Goal: Task Accomplishment & Management: Manage account settings

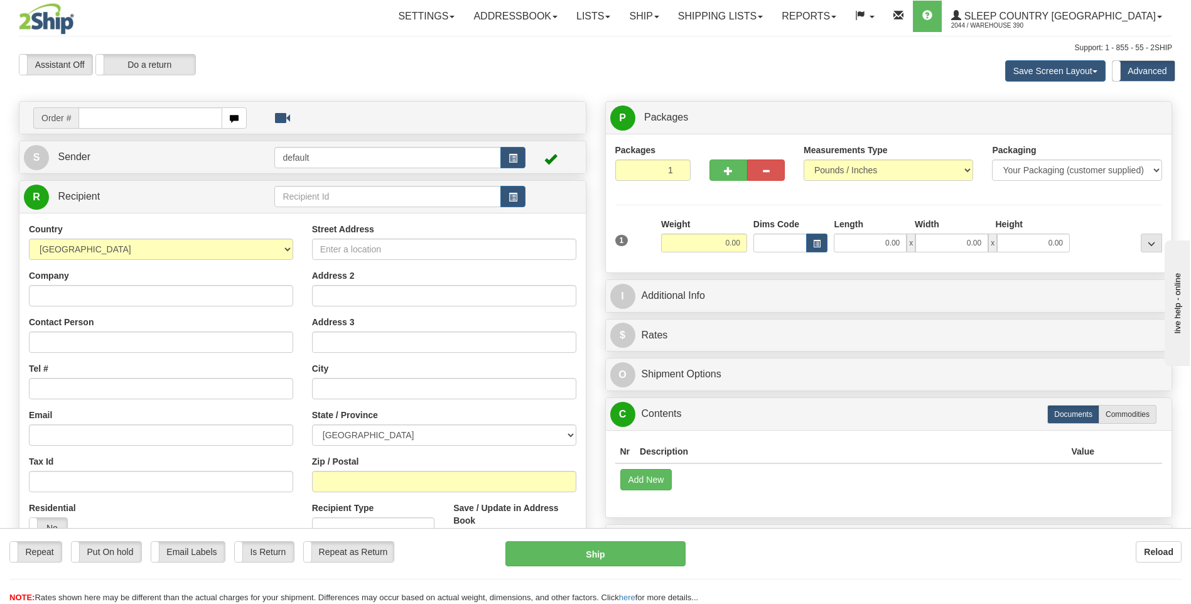
click at [172, 118] on input "text" at bounding box center [149, 117] width 143 height 21
type input "9002I133918"
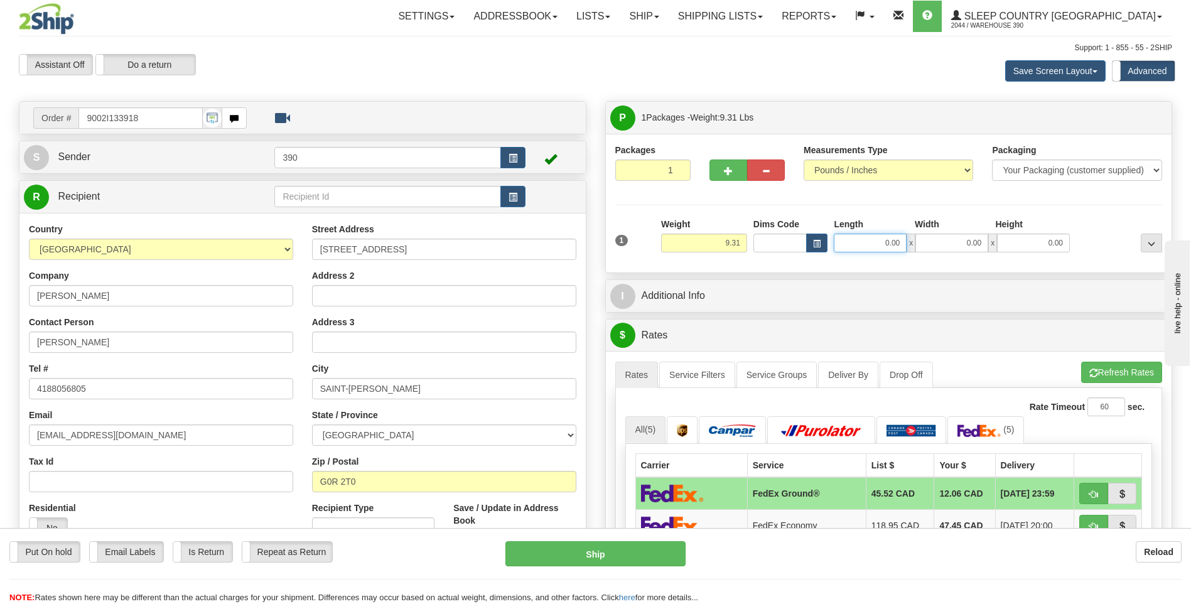
click at [880, 246] on input "0.00" at bounding box center [870, 243] width 73 height 19
type input "12.00"
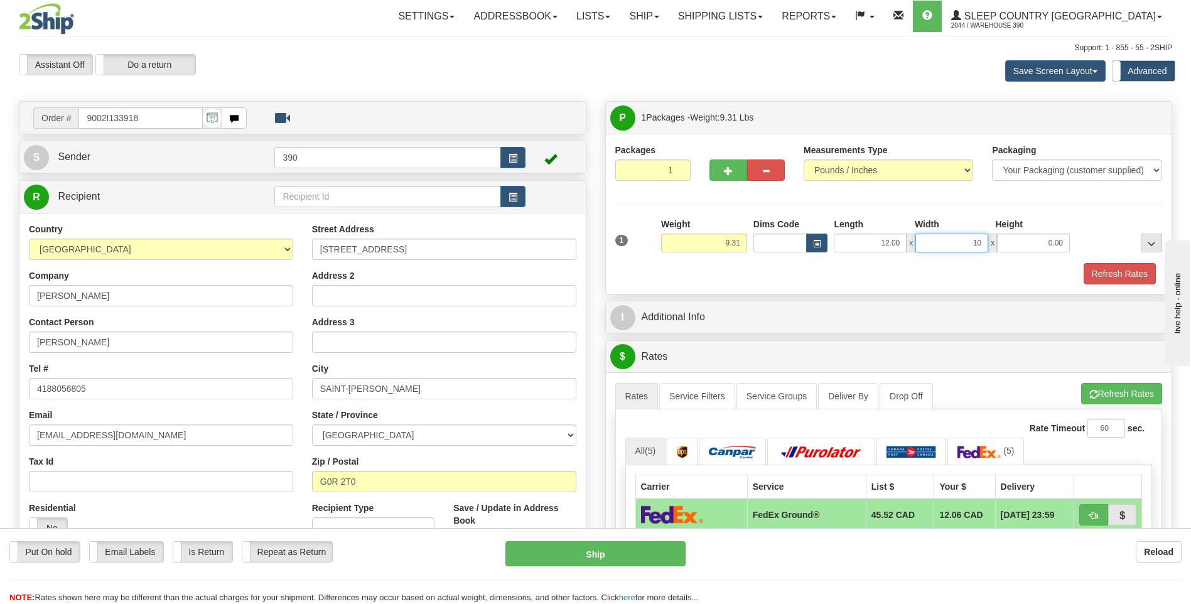
type input "10.00"
click at [1098, 392] on button "Refresh Rates" at bounding box center [1121, 393] width 81 height 21
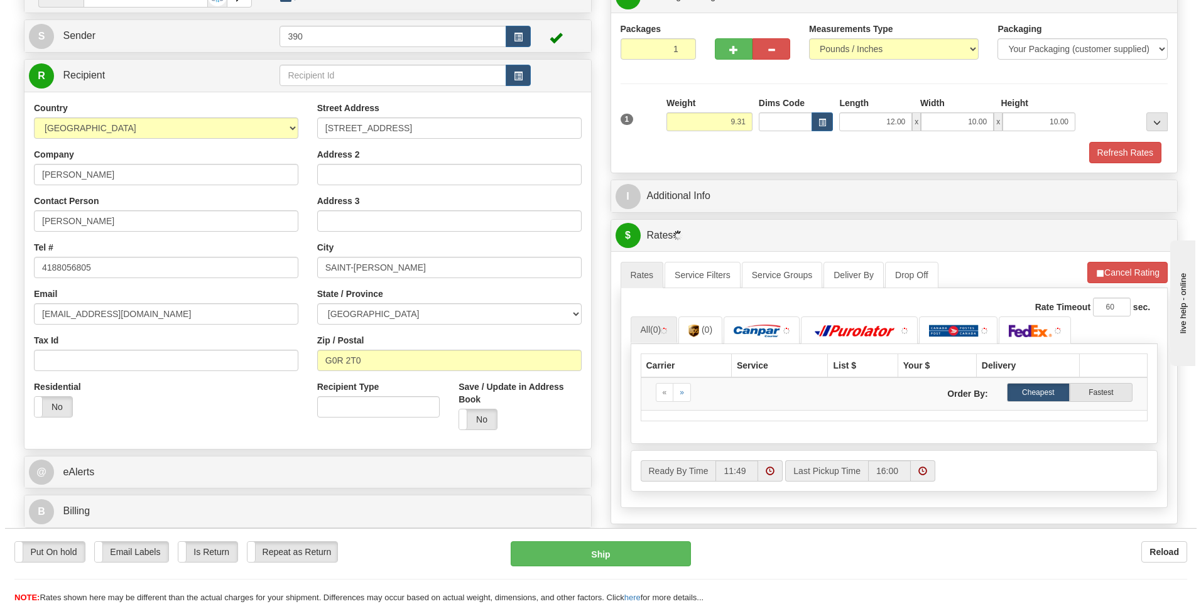
scroll to position [188, 0]
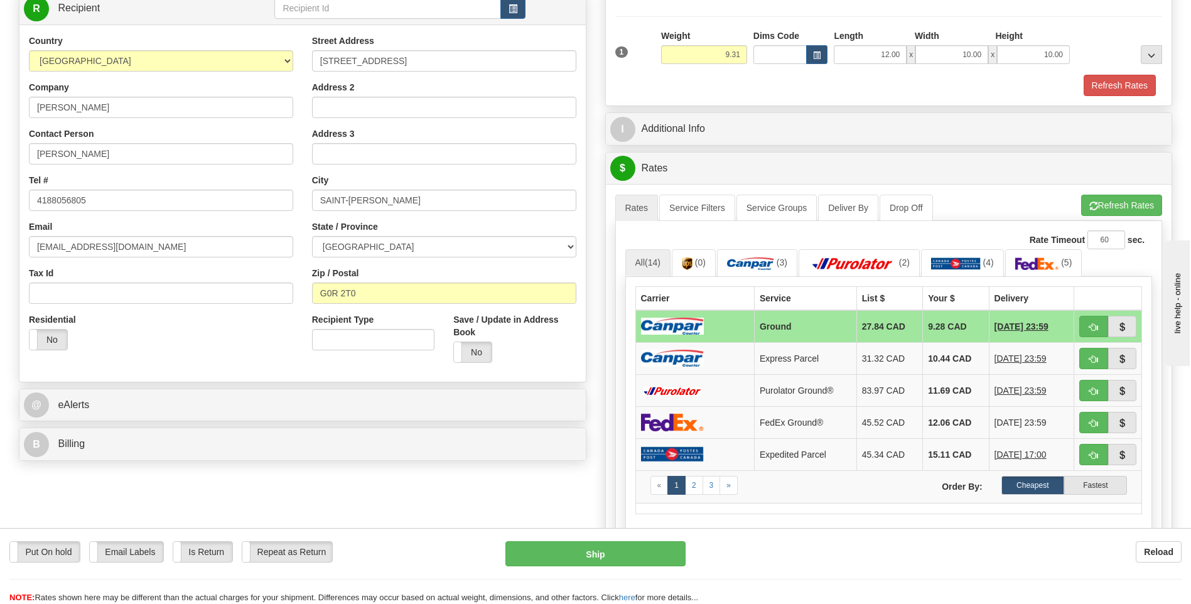
click at [927, 354] on td "10.44 CAD" at bounding box center [956, 358] width 66 height 32
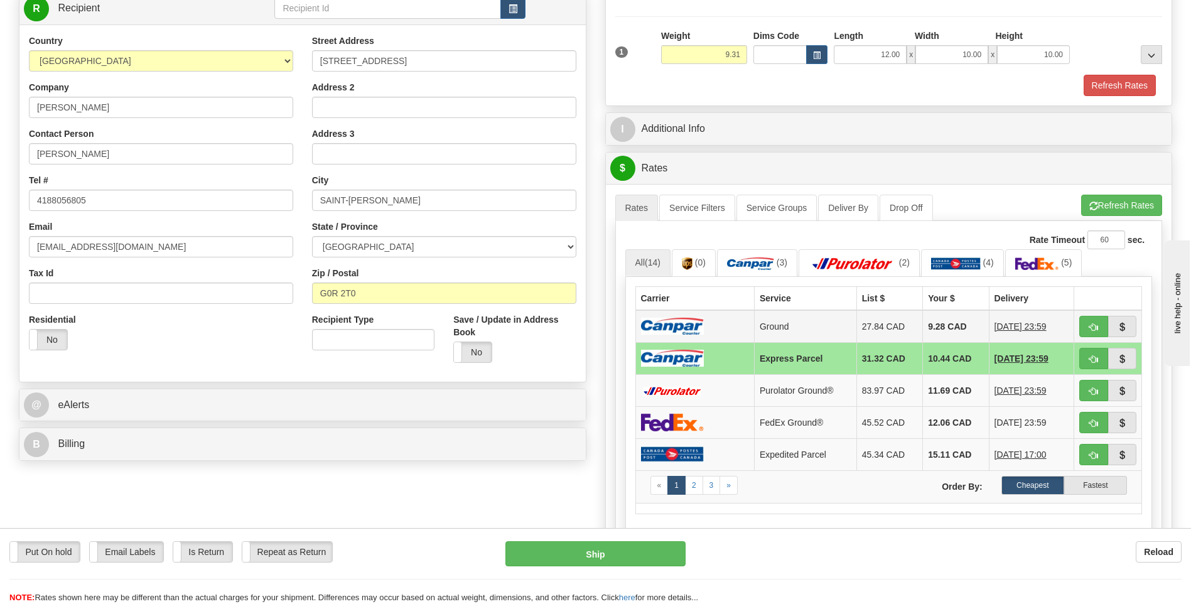
click at [923, 316] on td "9.28 CAD" at bounding box center [956, 326] width 66 height 33
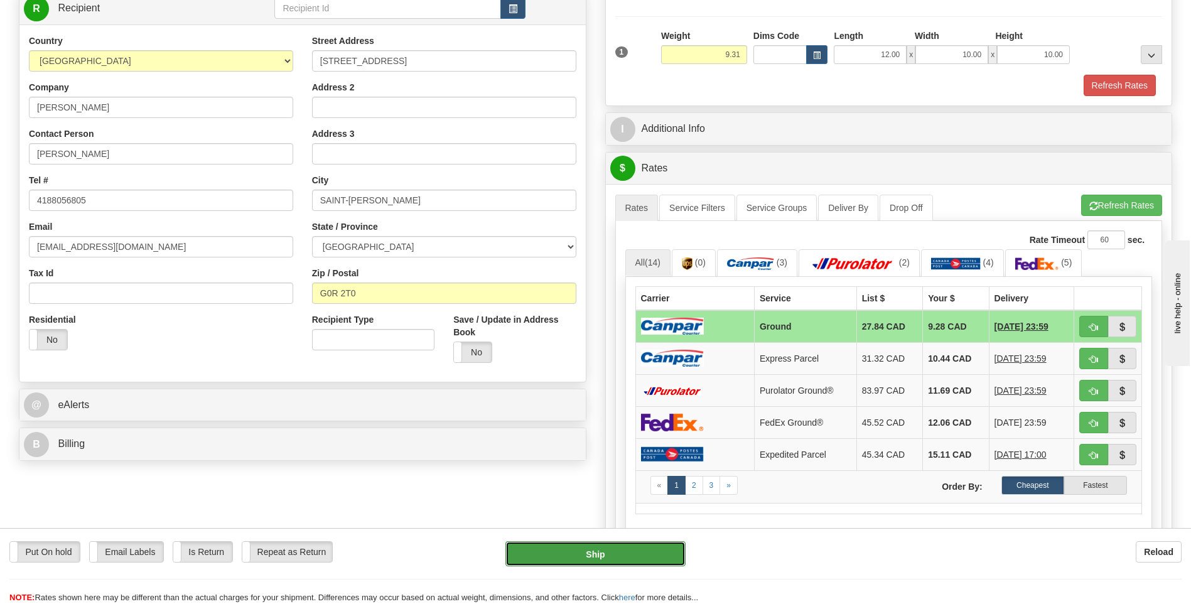
click at [624, 556] on button "Ship" at bounding box center [596, 553] width 180 height 25
type input "1"
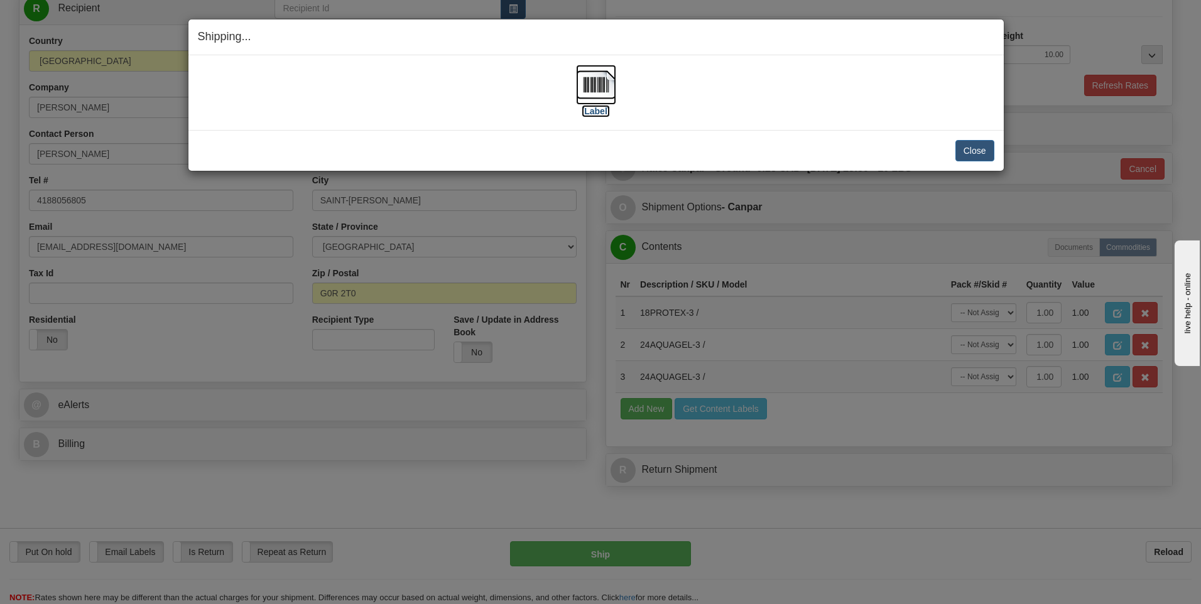
click at [589, 87] on img at bounding box center [596, 85] width 40 height 40
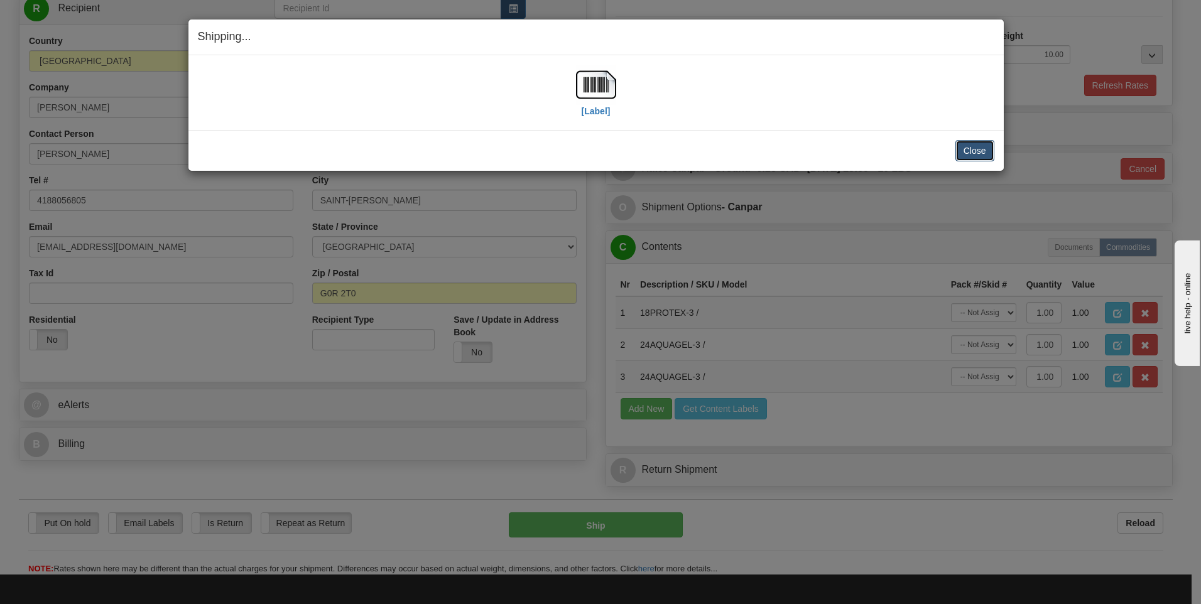
click at [970, 147] on button "Close" at bounding box center [974, 150] width 39 height 21
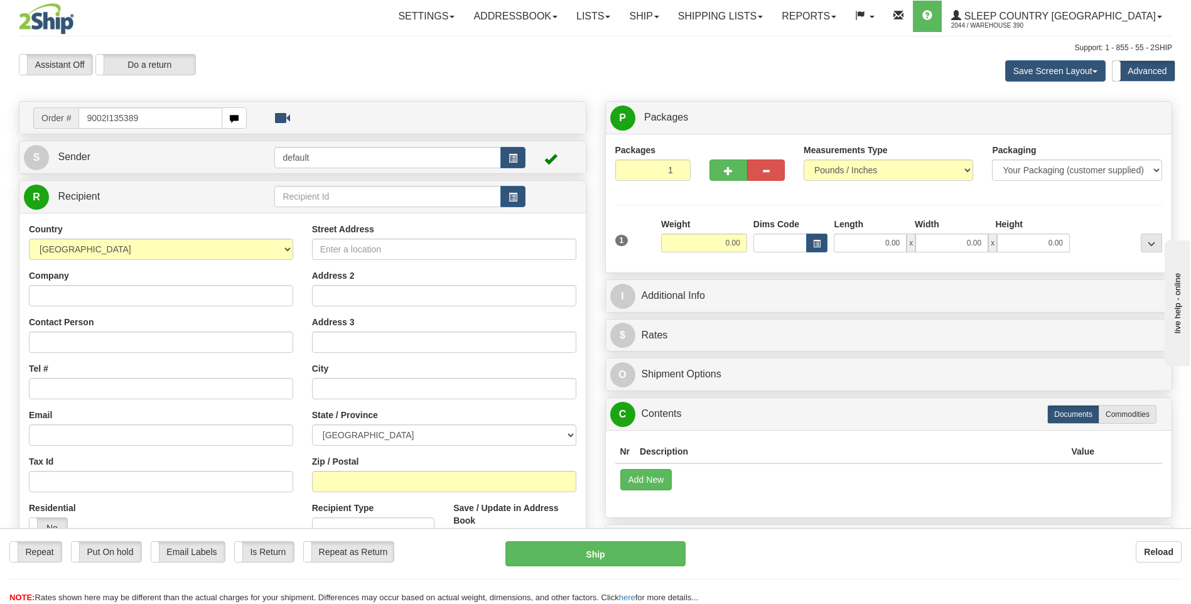
type input "9002I135389"
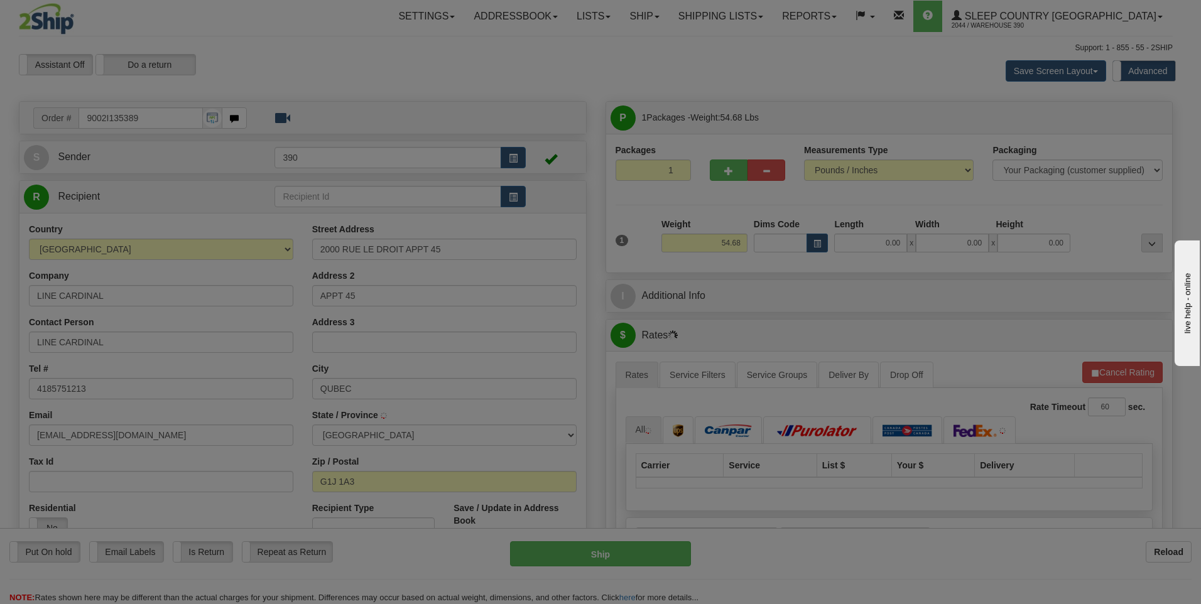
type input "QUEBEC"
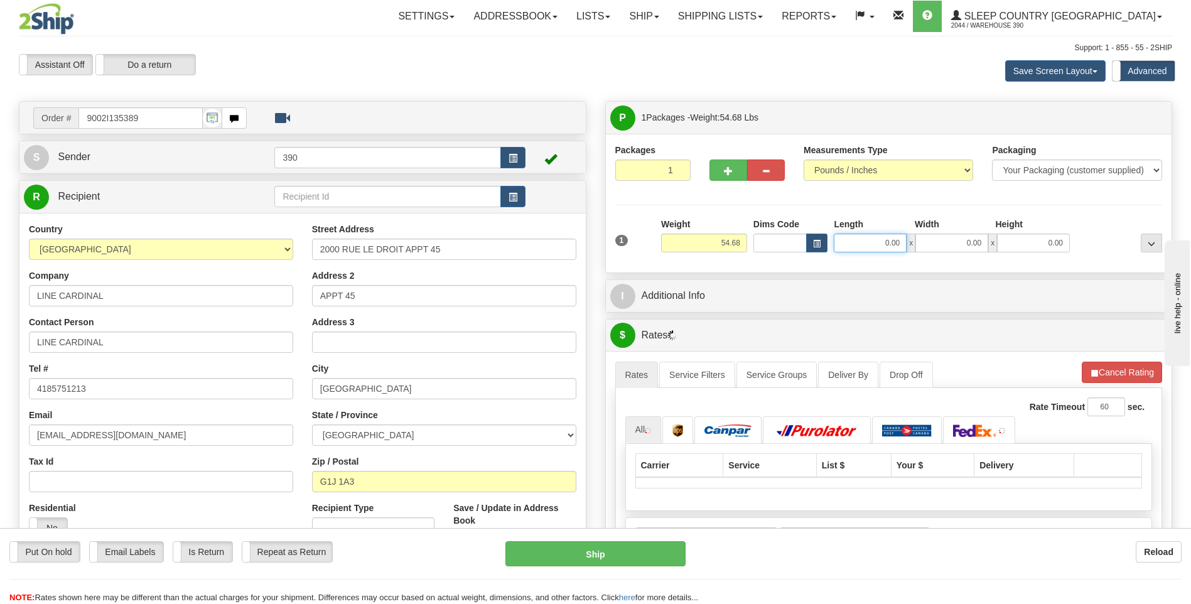
click at [867, 247] on input "0.00" at bounding box center [870, 243] width 73 height 19
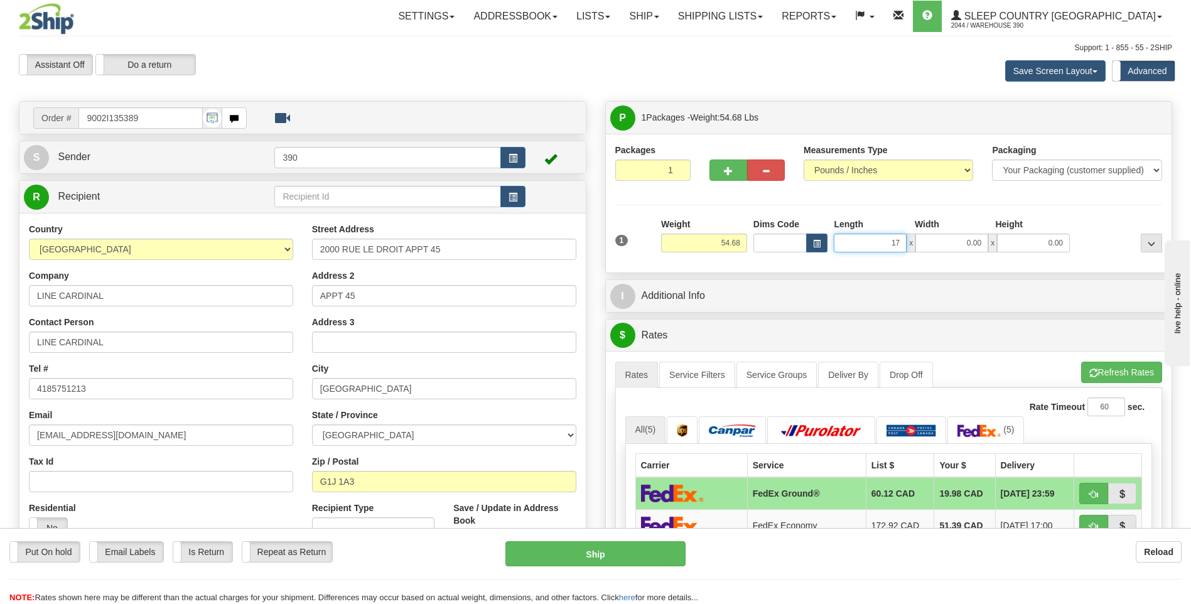
type input "17.00"
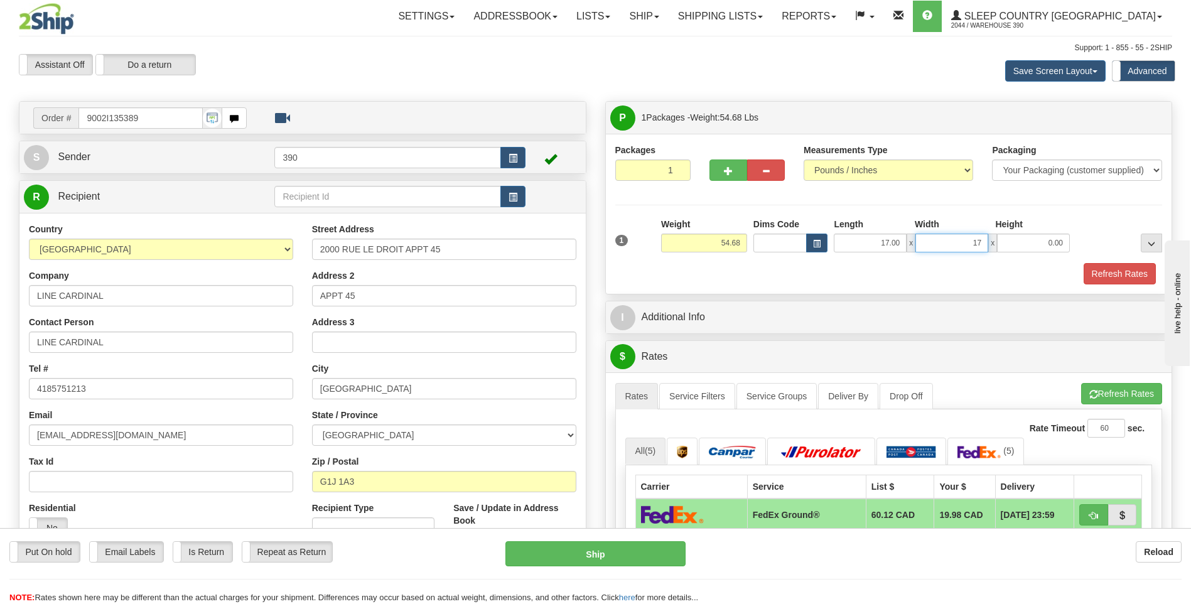
type input "17.00"
type input "38.00"
click at [1098, 391] on button "Refresh Rates" at bounding box center [1121, 393] width 81 height 21
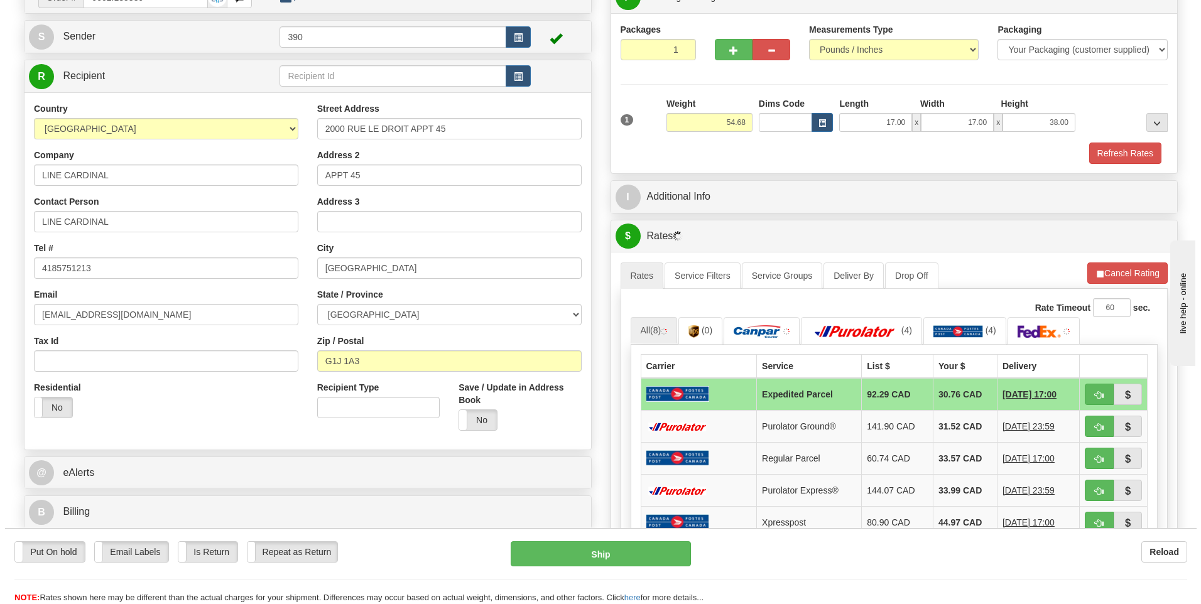
scroll to position [126, 0]
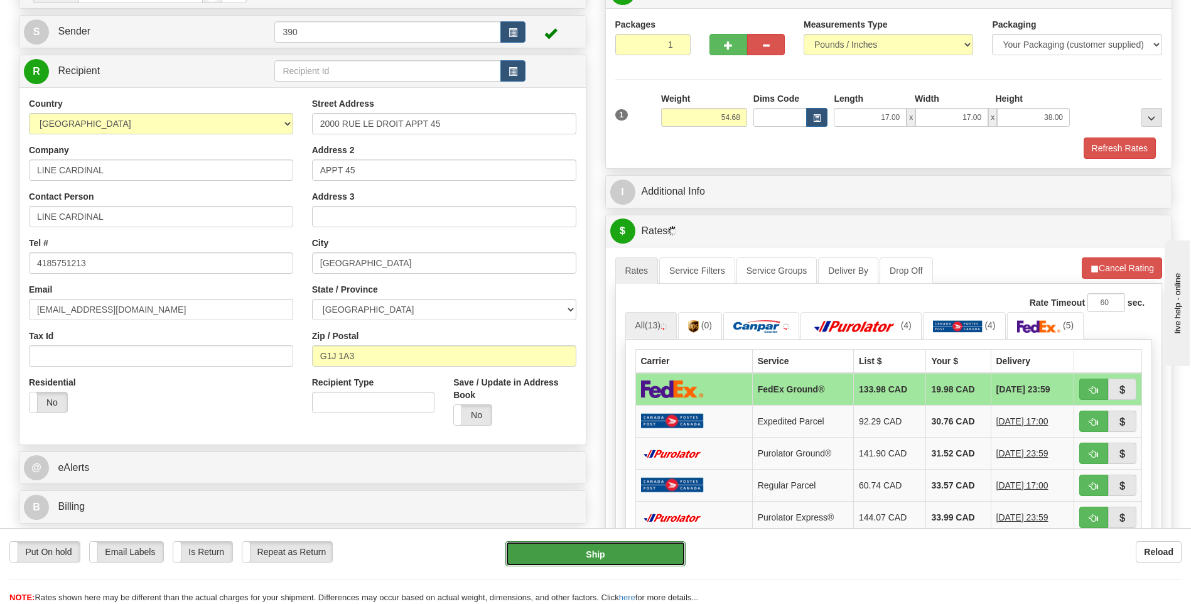
click at [600, 555] on button "Ship" at bounding box center [596, 553] width 180 height 25
type input "92"
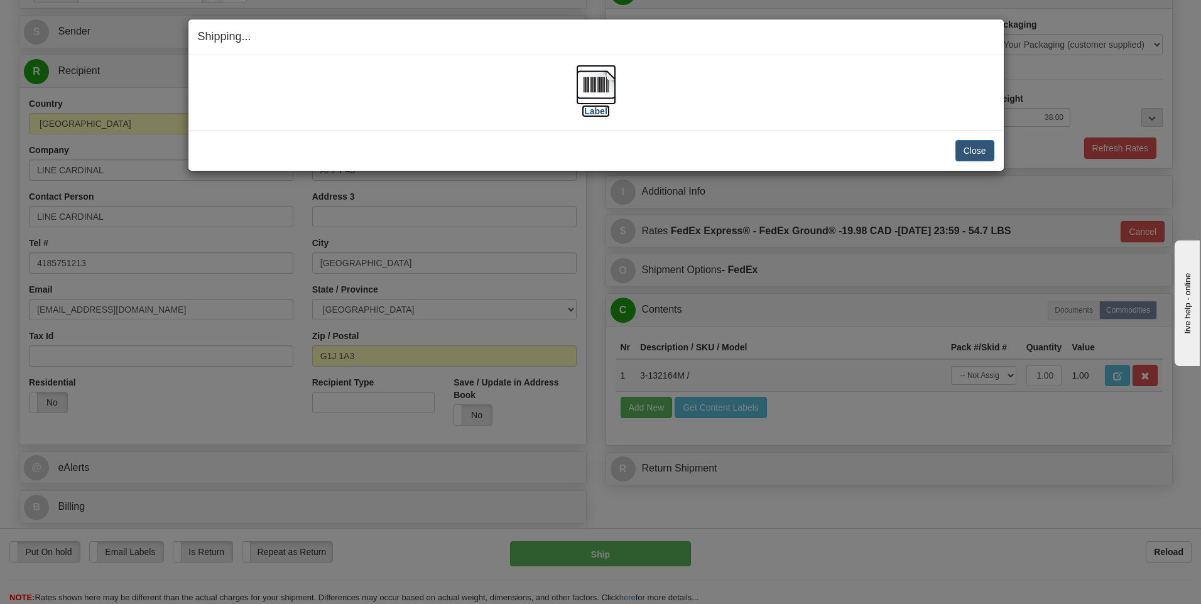
click at [593, 86] on img at bounding box center [596, 85] width 40 height 40
click at [965, 148] on button "Close" at bounding box center [974, 150] width 39 height 21
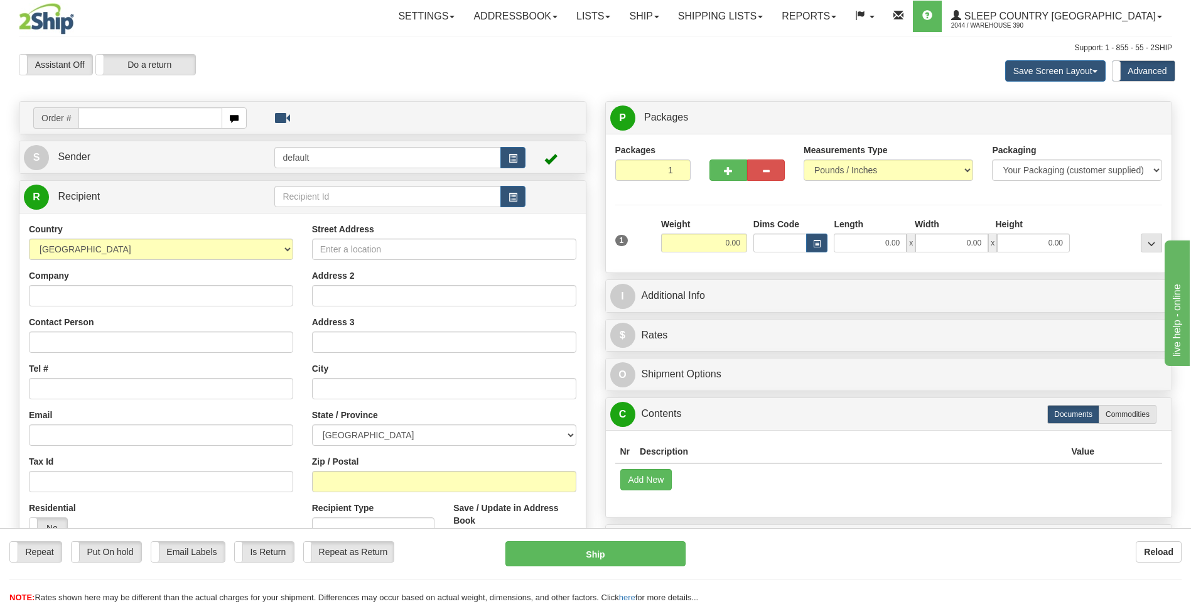
click at [175, 120] on input "text" at bounding box center [149, 117] width 143 height 21
type input "9007I135843"
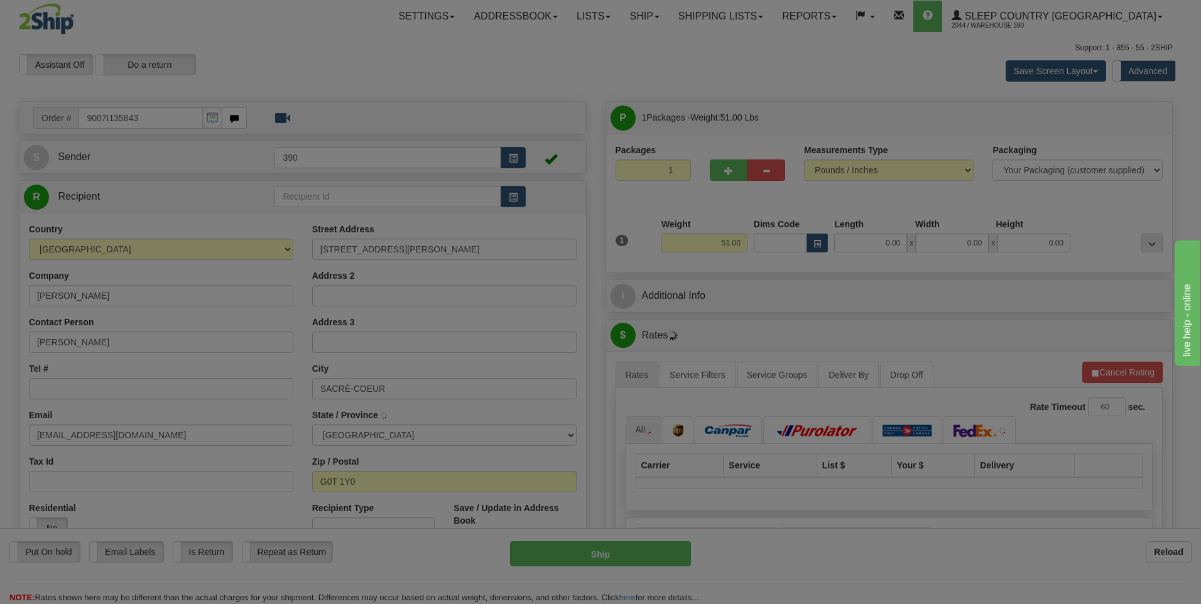
type input "SACRE-COEUR-SAGUENAY"
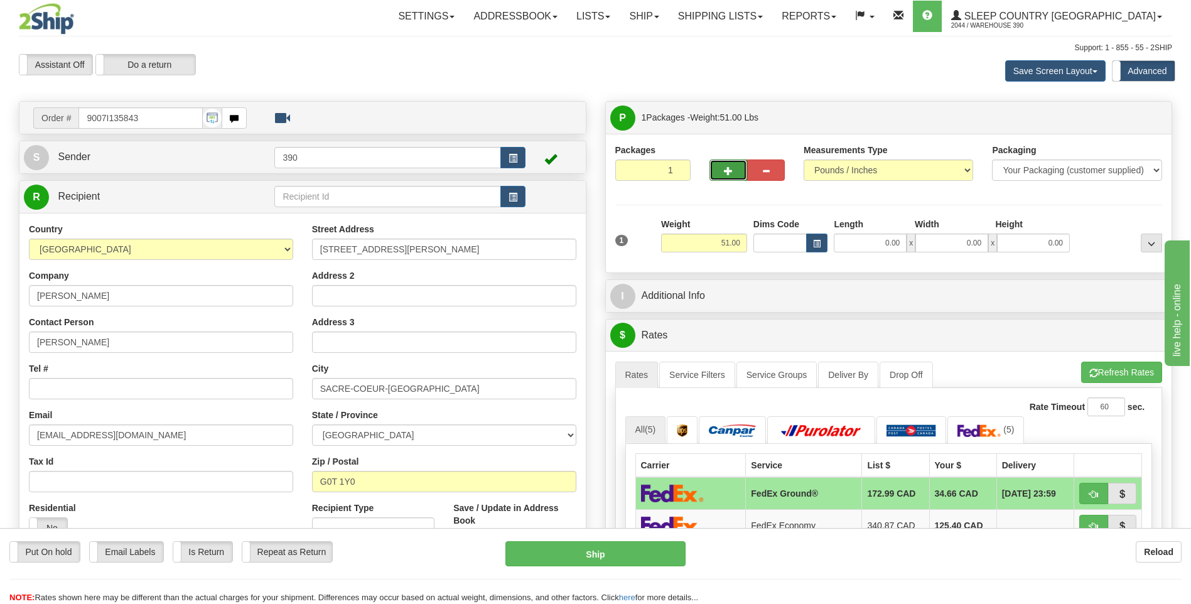
click at [718, 173] on button "button" at bounding box center [729, 170] width 38 height 21
radio input "true"
type input "2"
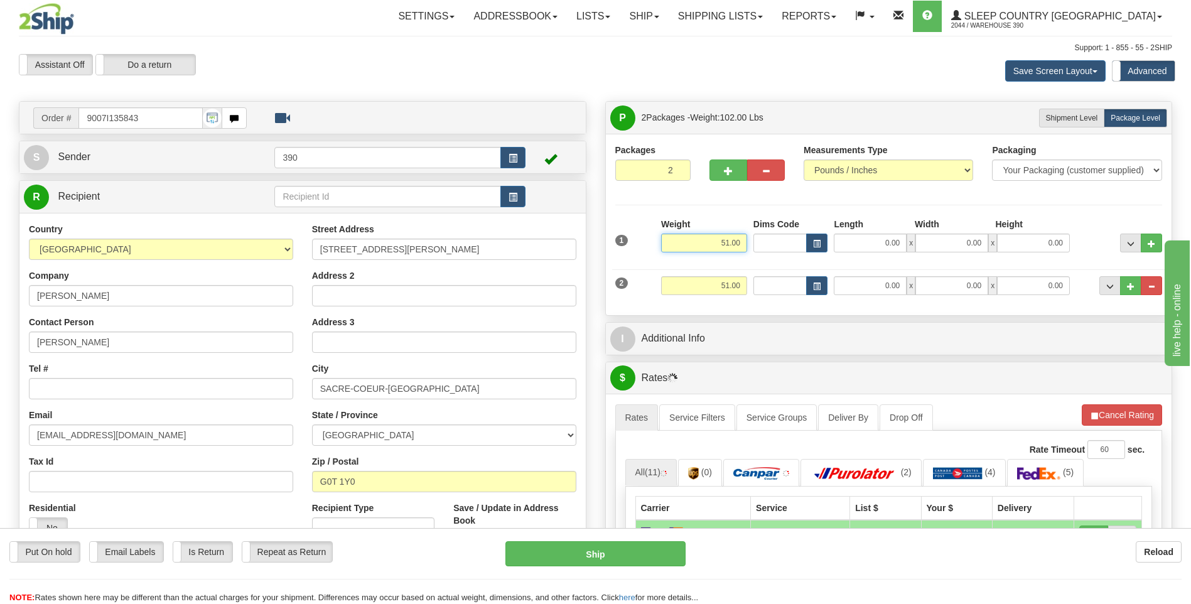
drag, startPoint x: 719, startPoint y: 245, endPoint x: 753, endPoint y: 246, distance: 33.9
click at [752, 246] on div "1 Weight 51.00 Dims Code x x" at bounding box center [889, 240] width 554 height 45
type input "6.00"
click at [757, 270] on div "2 Weight 51.00 Dims Code Length Width Height" at bounding box center [889, 284] width 554 height 42
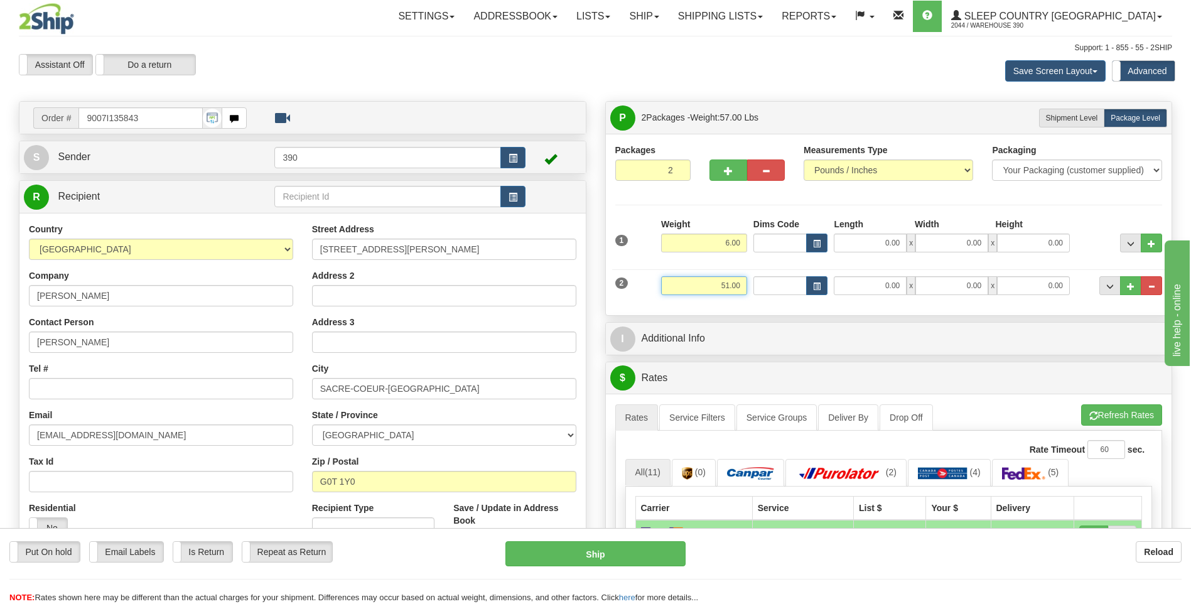
drag, startPoint x: 715, startPoint y: 283, endPoint x: 764, endPoint y: 283, distance: 48.4
click at [764, 283] on div "2 Weight 51.00 Dims Code Length Width Height" at bounding box center [889, 284] width 554 height 42
type input "45"
click at [869, 242] on input "0.00" at bounding box center [870, 243] width 73 height 19
type input "45.00"
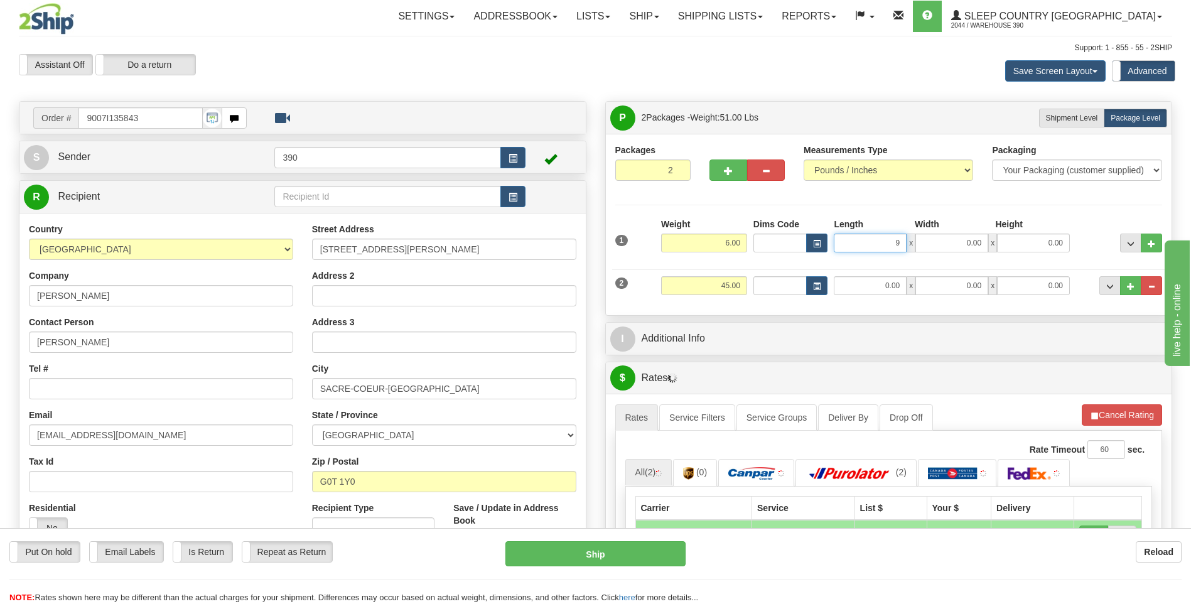
type input "9.00"
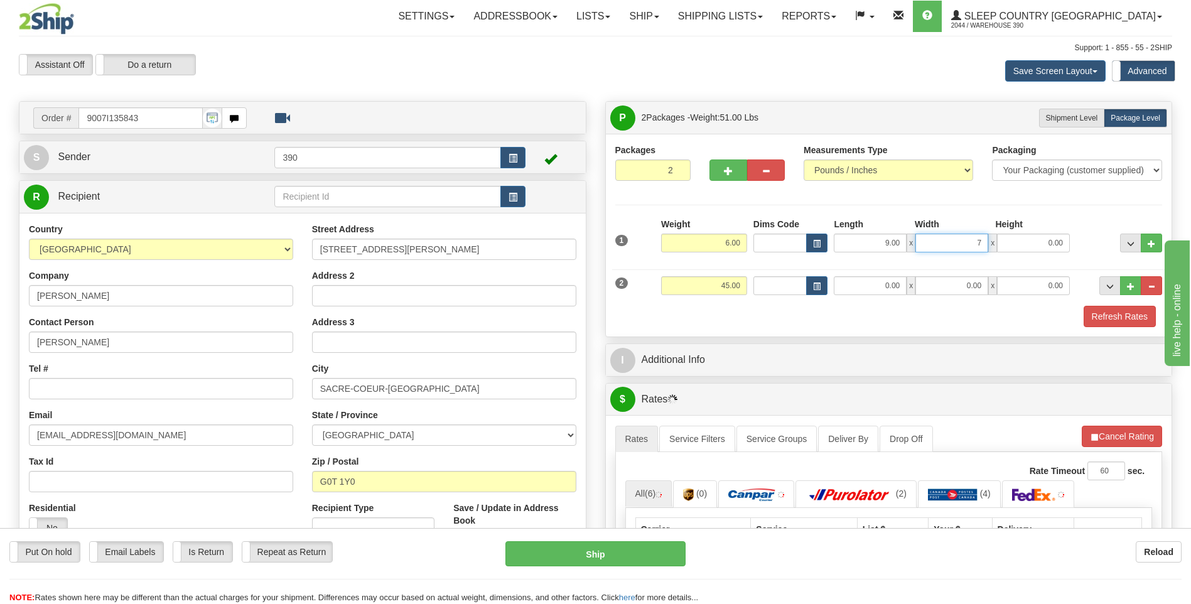
type input "7.00"
type input "9.00"
click at [796, 337] on div "P Packages 2 Packages - Weight: 51.00 Lbs Shipment Level Shipm. Package Level P…" at bounding box center [889, 612] width 587 height 1023
click at [870, 287] on input "0.00" at bounding box center [870, 285] width 73 height 19
type input "17.00"
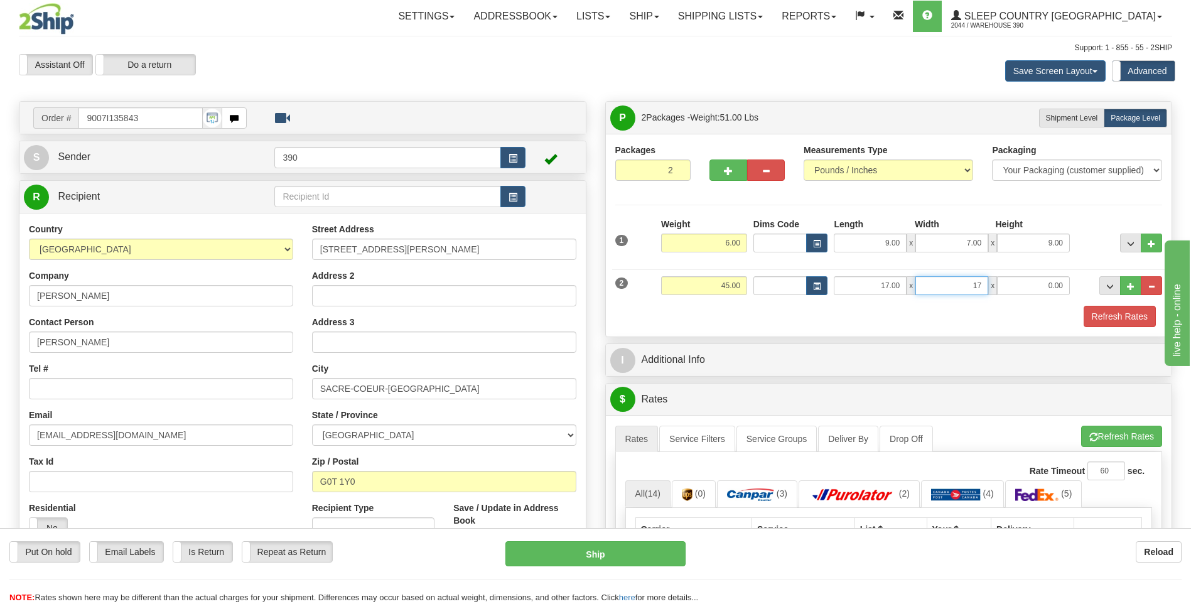
type input "17.00"
type input "38.00"
click at [1093, 436] on span "button" at bounding box center [1094, 437] width 9 height 8
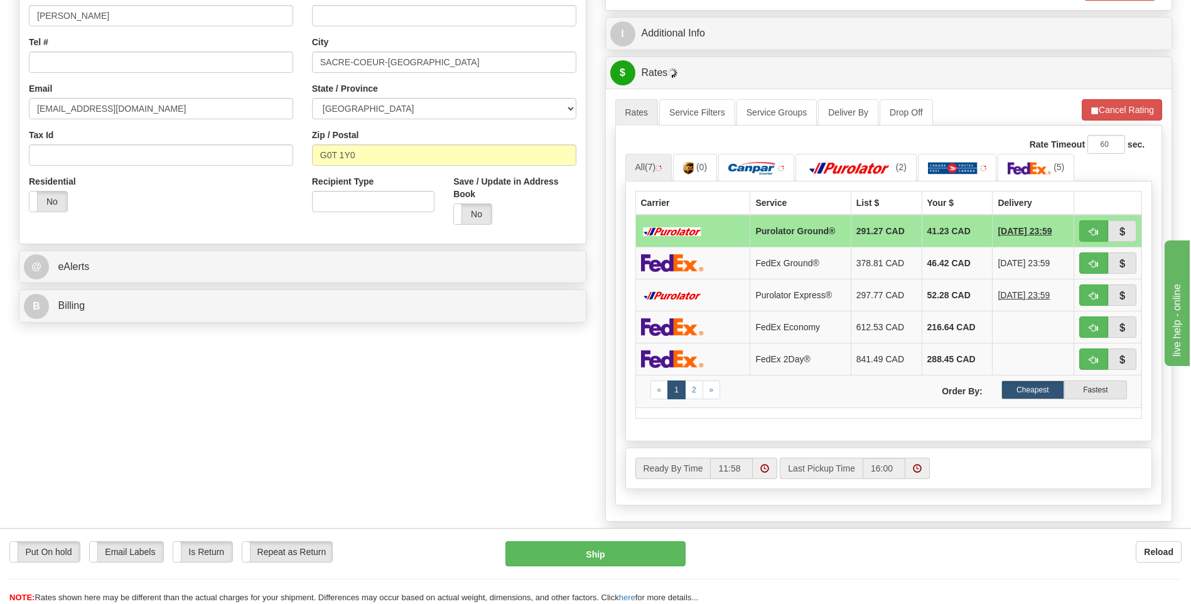
scroll to position [377, 0]
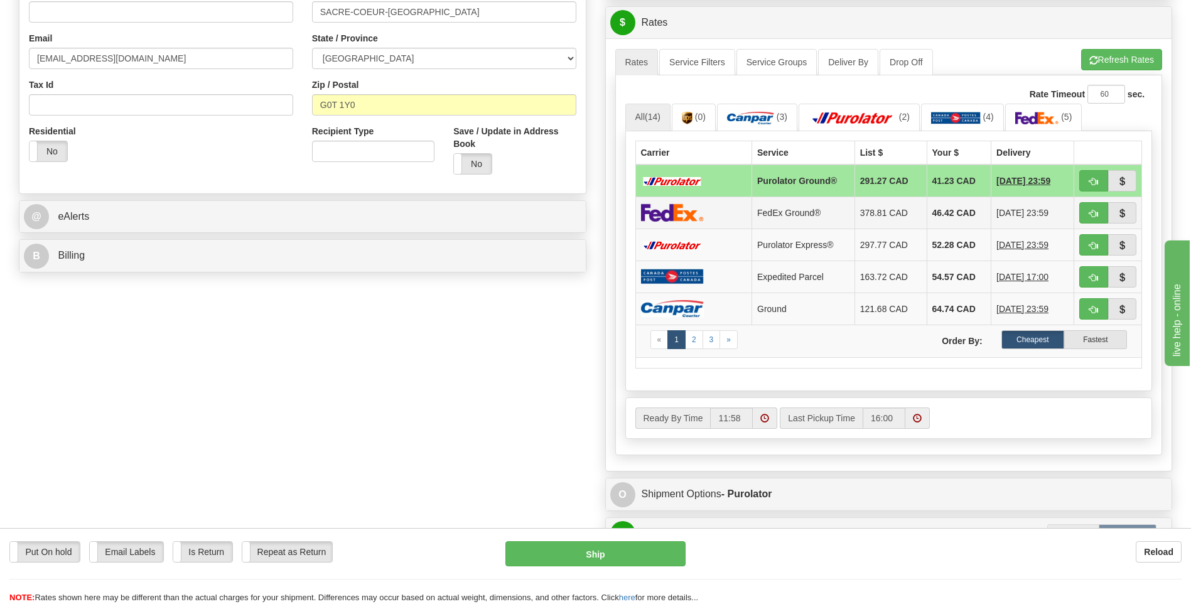
click at [934, 210] on td "46.42 CAD" at bounding box center [959, 213] width 65 height 32
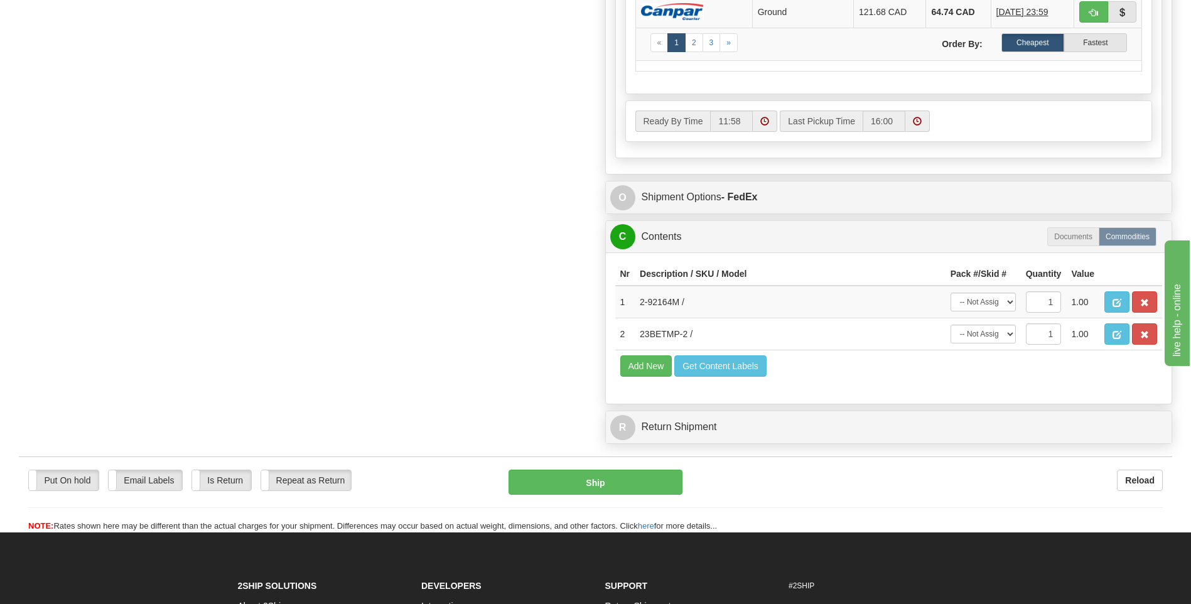
scroll to position [691, 0]
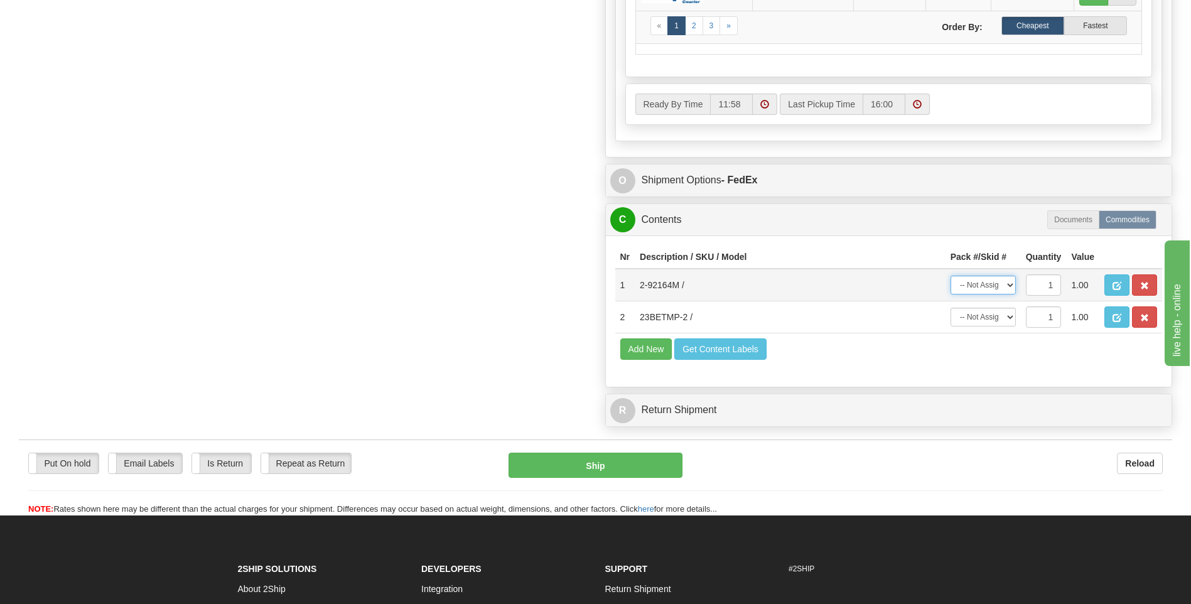
click at [1008, 285] on select "-- Not Assigned -- Package 1 Package 2" at bounding box center [983, 285] width 65 height 19
select select "0"
click at [951, 276] on select "-- Not Assigned -- Package 1 Package 2" at bounding box center [983, 285] width 65 height 19
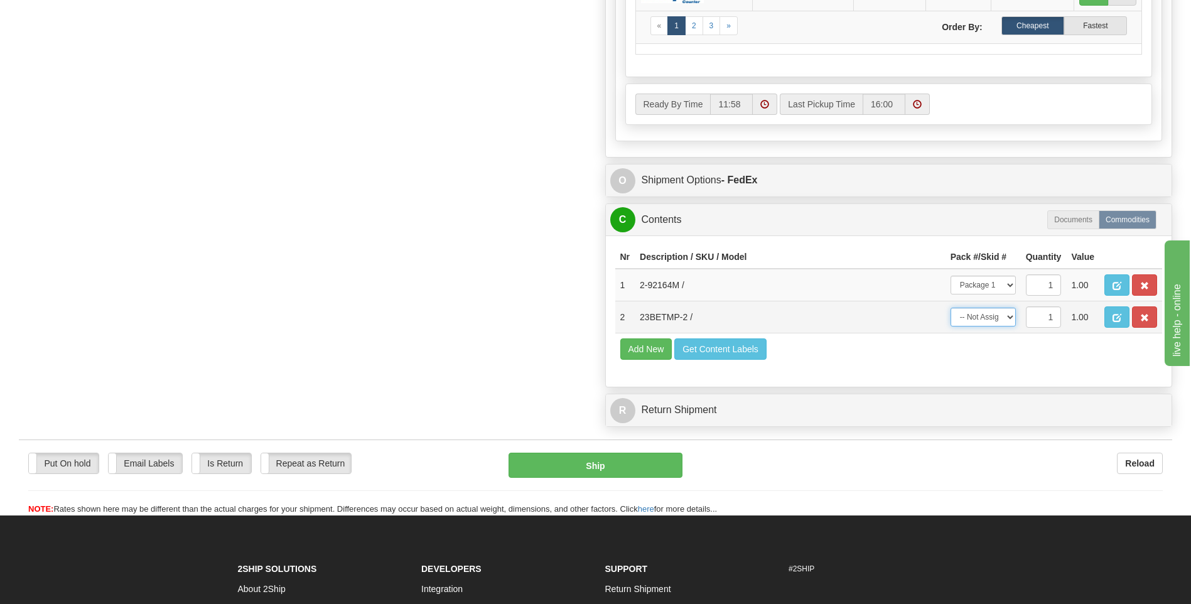
click at [1014, 318] on select "-- Not Assigned -- Package 1 Package 2" at bounding box center [983, 317] width 65 height 19
select select "1"
click at [951, 308] on select "-- Not Assigned -- Package 1 Package 2" at bounding box center [983, 317] width 65 height 19
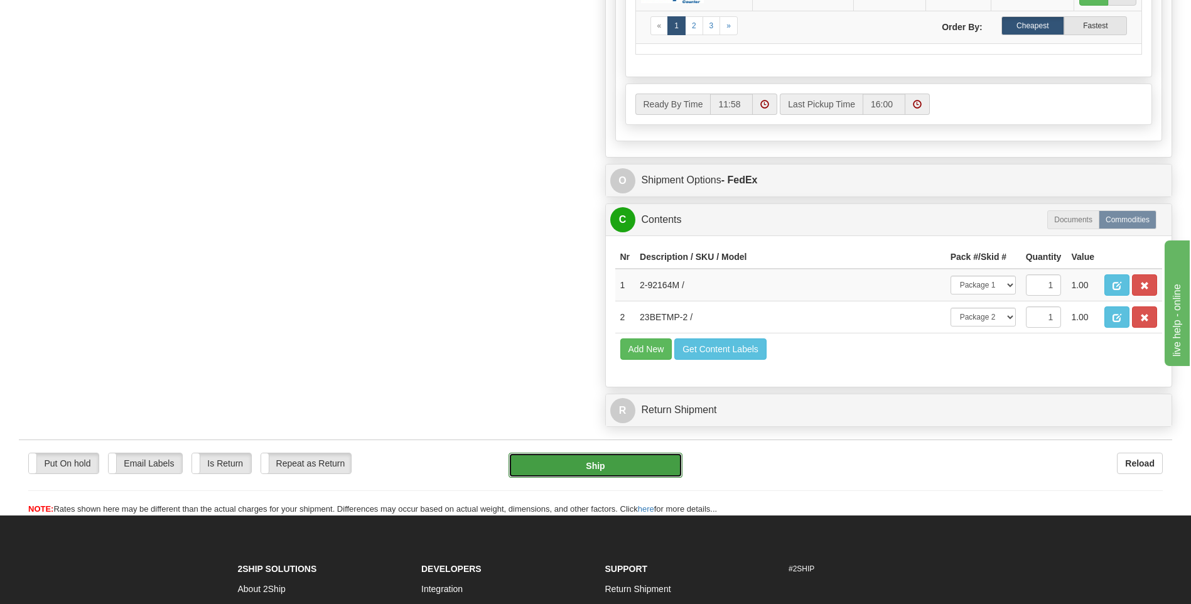
click at [639, 463] on button "Ship" at bounding box center [595, 465] width 173 height 25
type input "92"
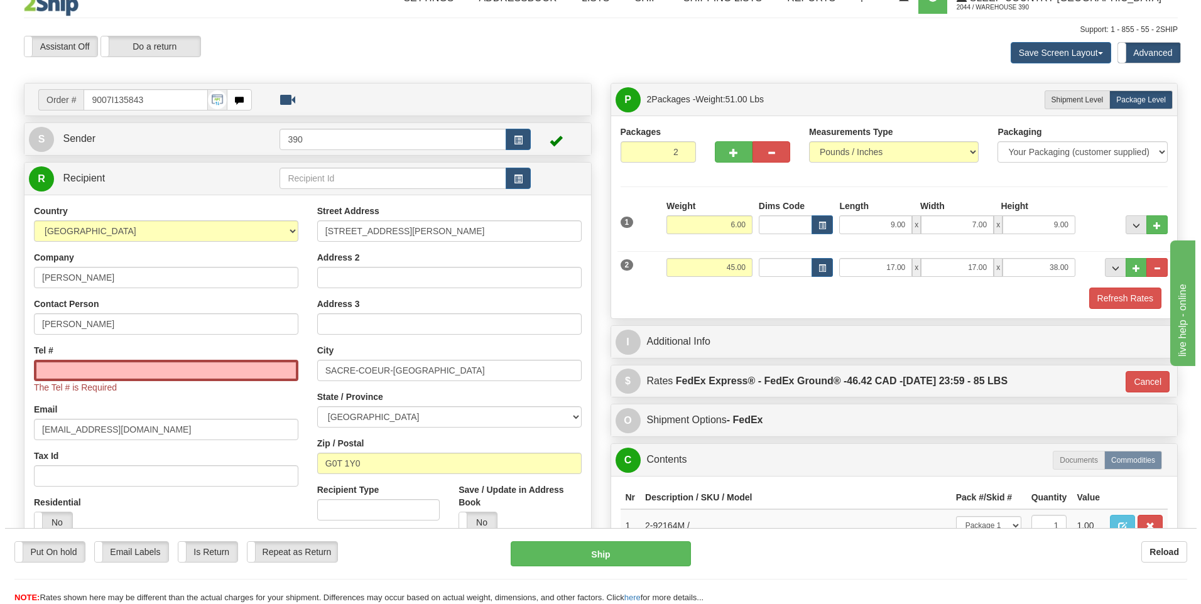
scroll to position [0, 0]
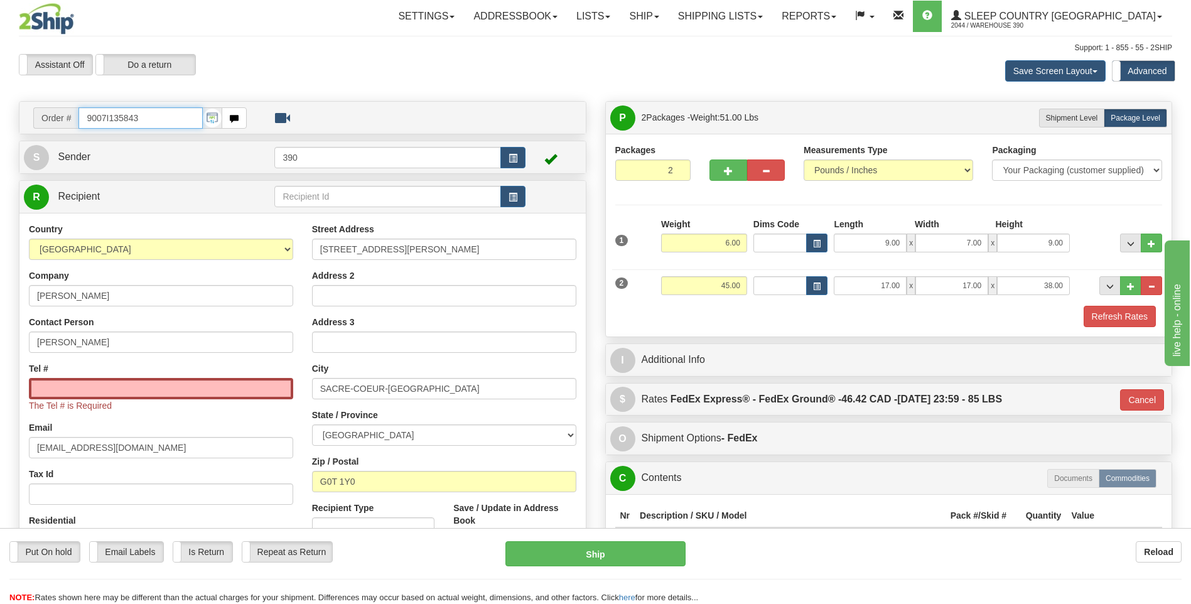
drag, startPoint x: 141, startPoint y: 120, endPoint x: 64, endPoint y: 116, distance: 77.4
click at [64, 116] on div "Order # 9007I135843" at bounding box center [140, 117] width 214 height 21
click at [181, 389] on input "Tel #" at bounding box center [161, 388] width 264 height 21
paste input "418 815-8354"
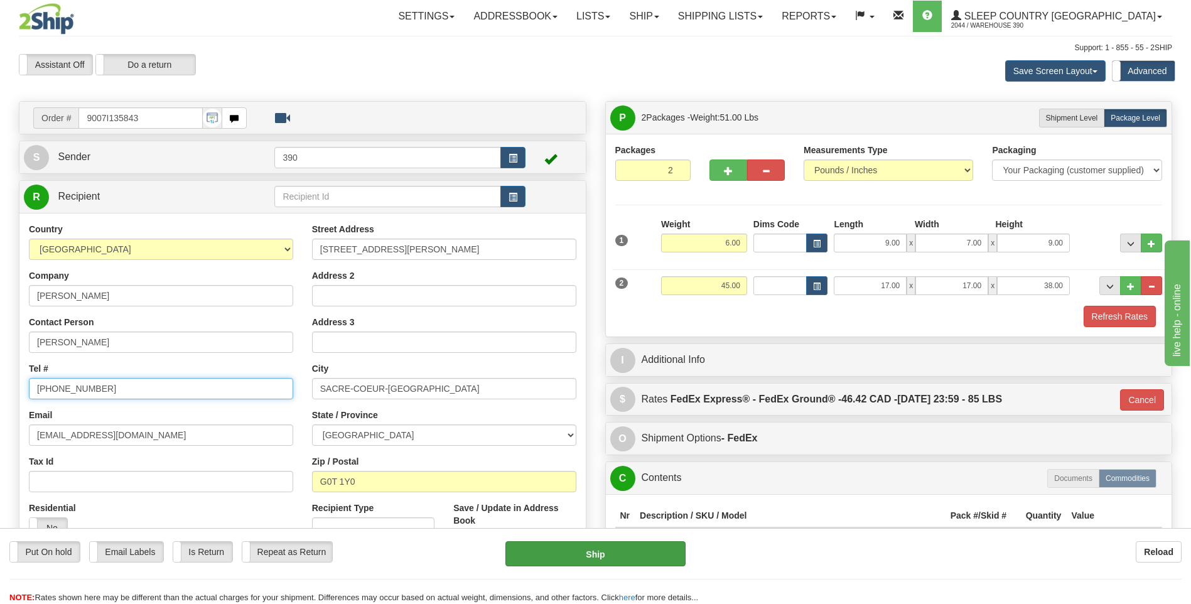
type input "418 815-8354"
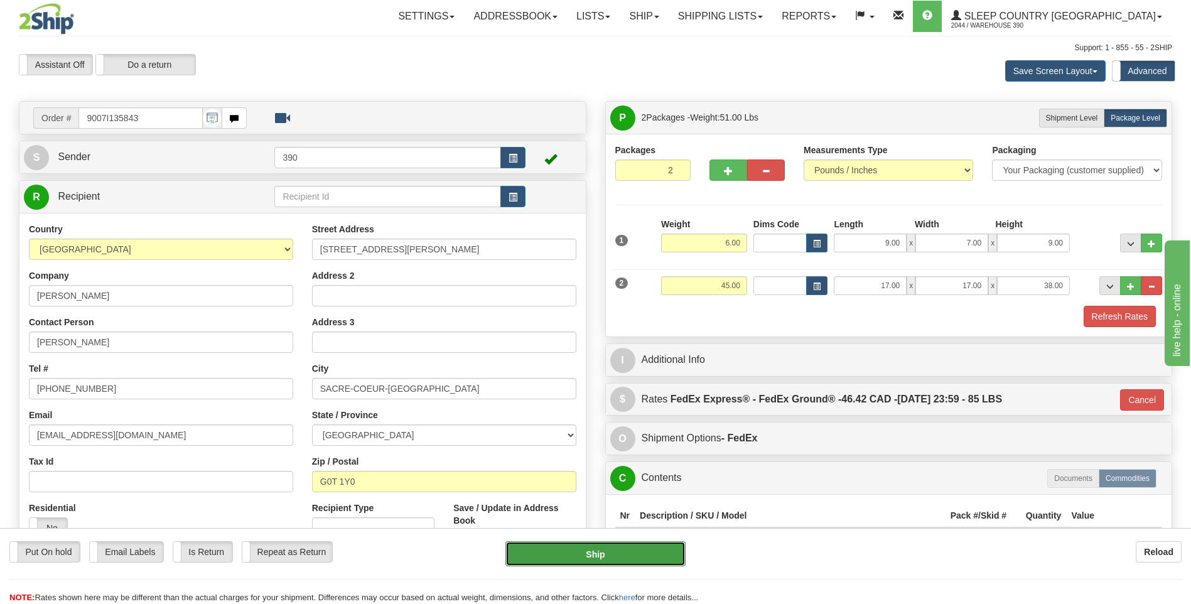
click at [526, 559] on button "Ship" at bounding box center [596, 553] width 180 height 25
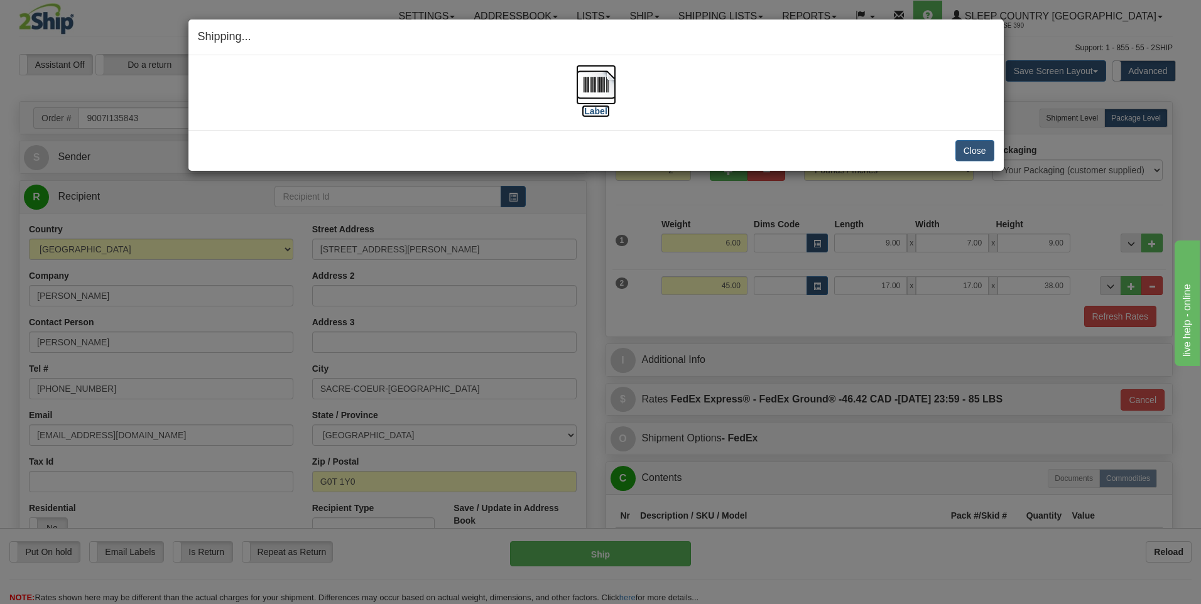
click at [591, 89] on img at bounding box center [596, 85] width 40 height 40
click at [983, 150] on button "Close" at bounding box center [974, 150] width 39 height 21
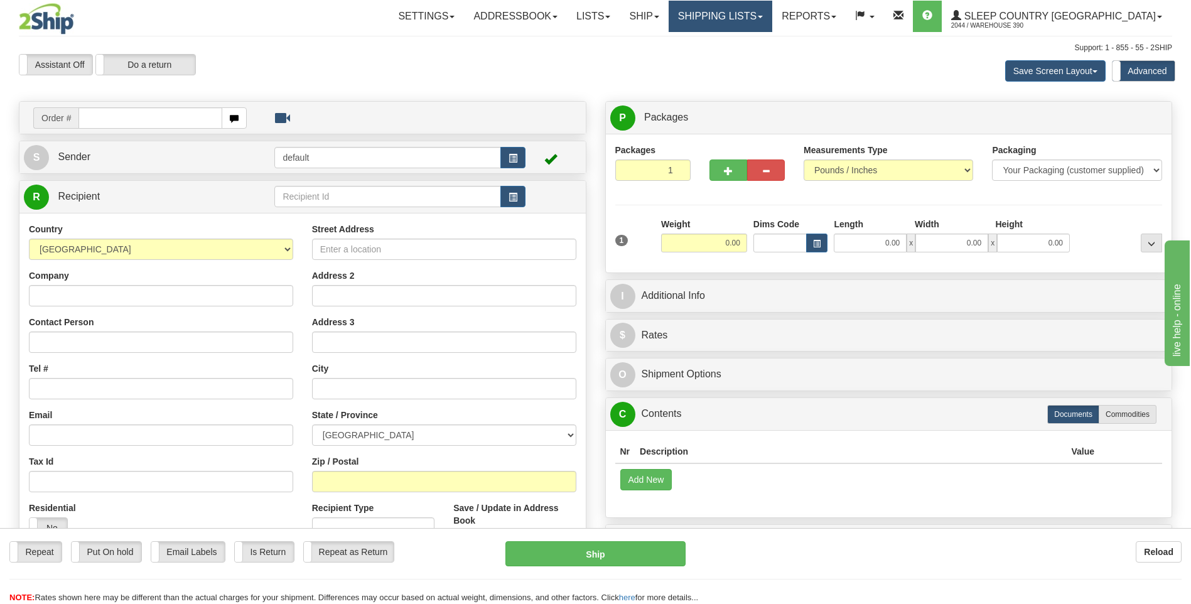
click at [772, 14] on link "Shipping lists" at bounding box center [721, 16] width 104 height 31
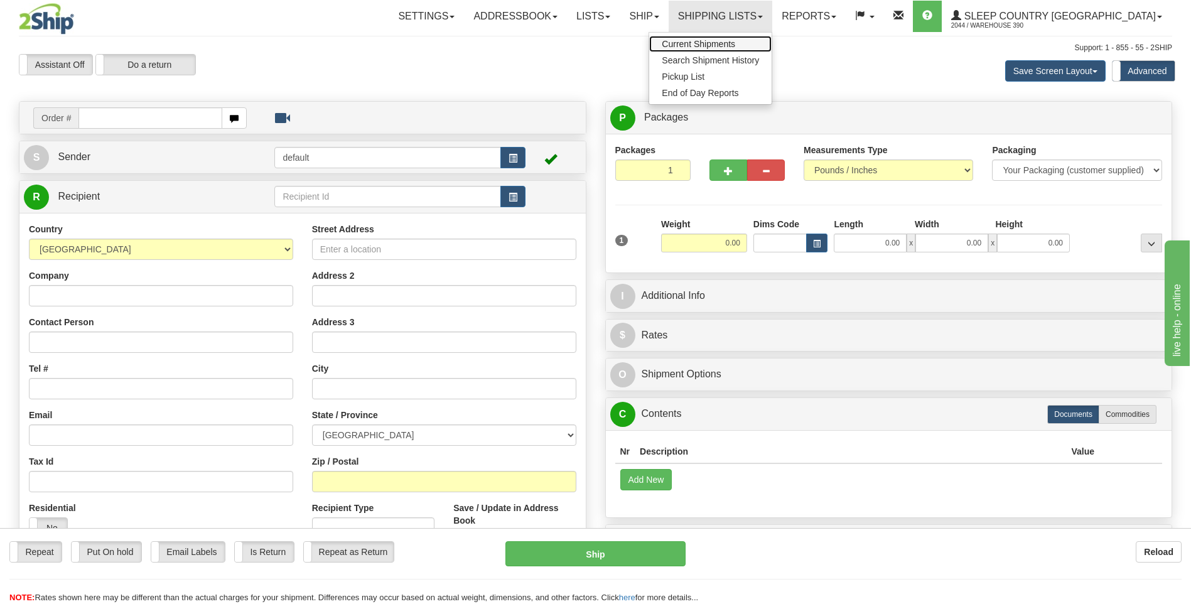
click at [735, 43] on span "Current Shipments" at bounding box center [698, 44] width 73 height 10
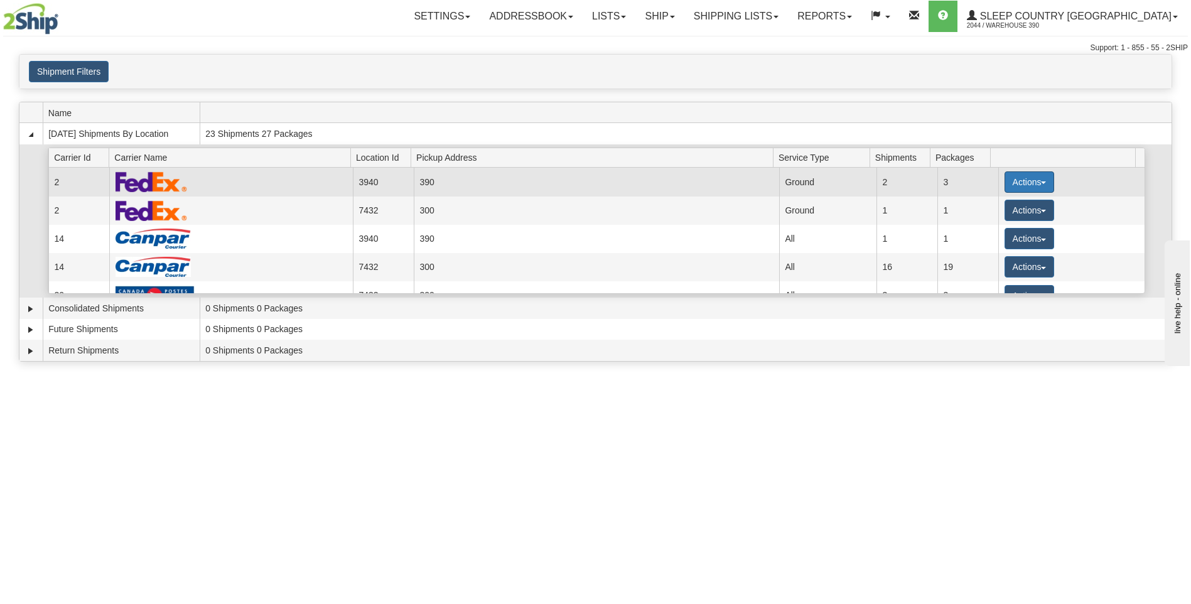
click at [1015, 184] on button "Actions" at bounding box center [1030, 181] width 50 height 21
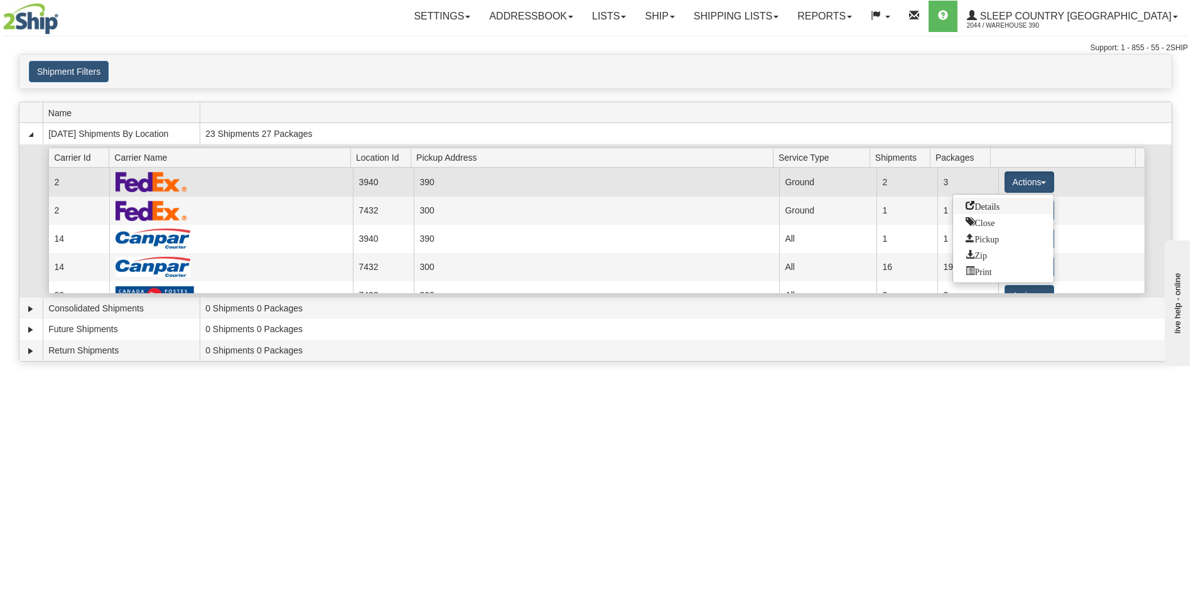
click at [1000, 204] on span "Details" at bounding box center [983, 205] width 34 height 9
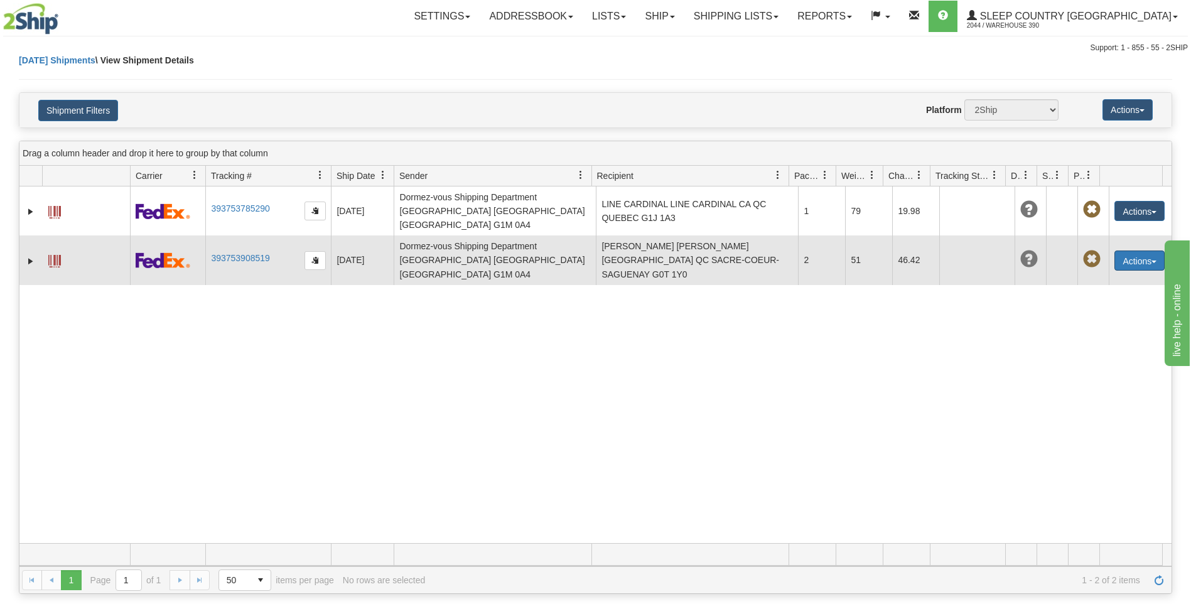
click at [1120, 251] on button "Actions" at bounding box center [1140, 261] width 50 height 20
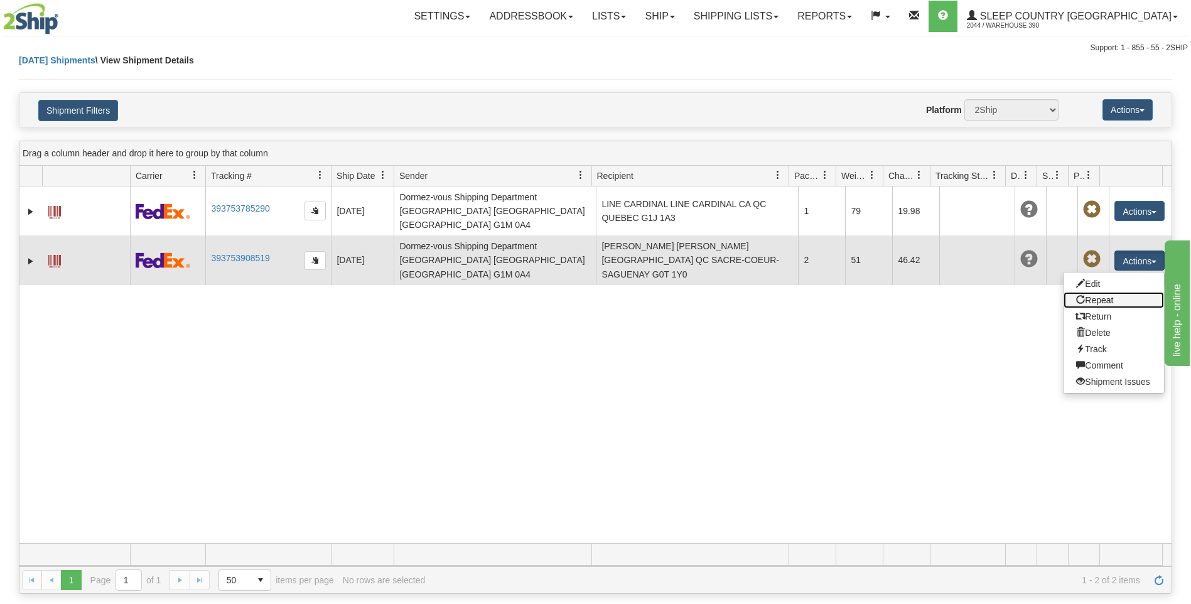
click at [1093, 292] on link "Repeat" at bounding box center [1114, 300] width 100 height 16
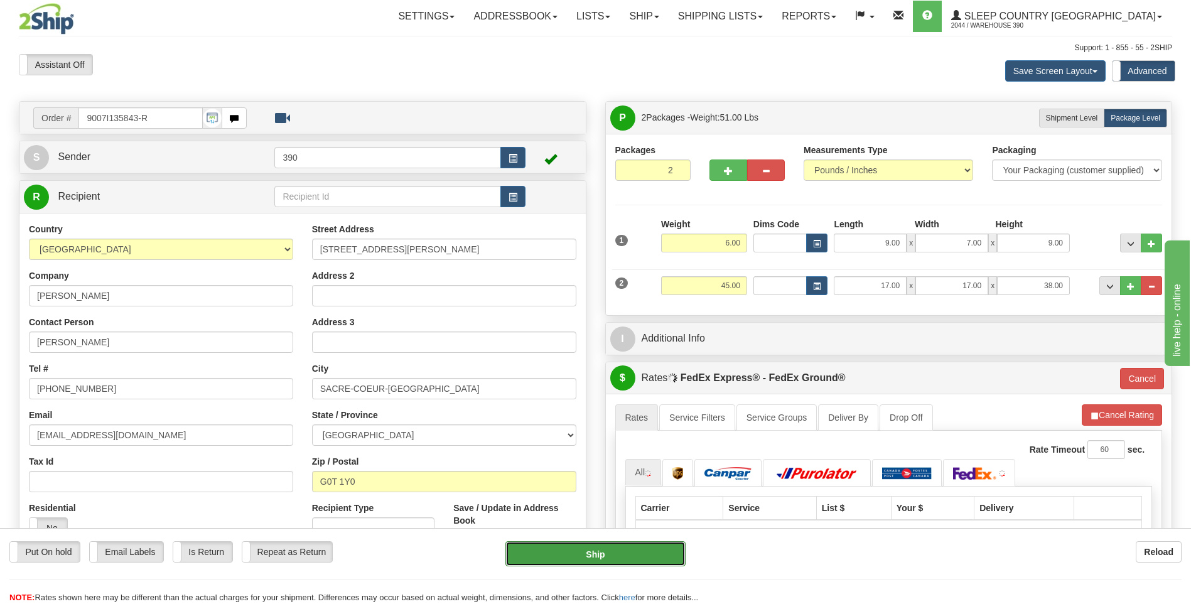
click at [622, 558] on button "Ship" at bounding box center [596, 553] width 180 height 25
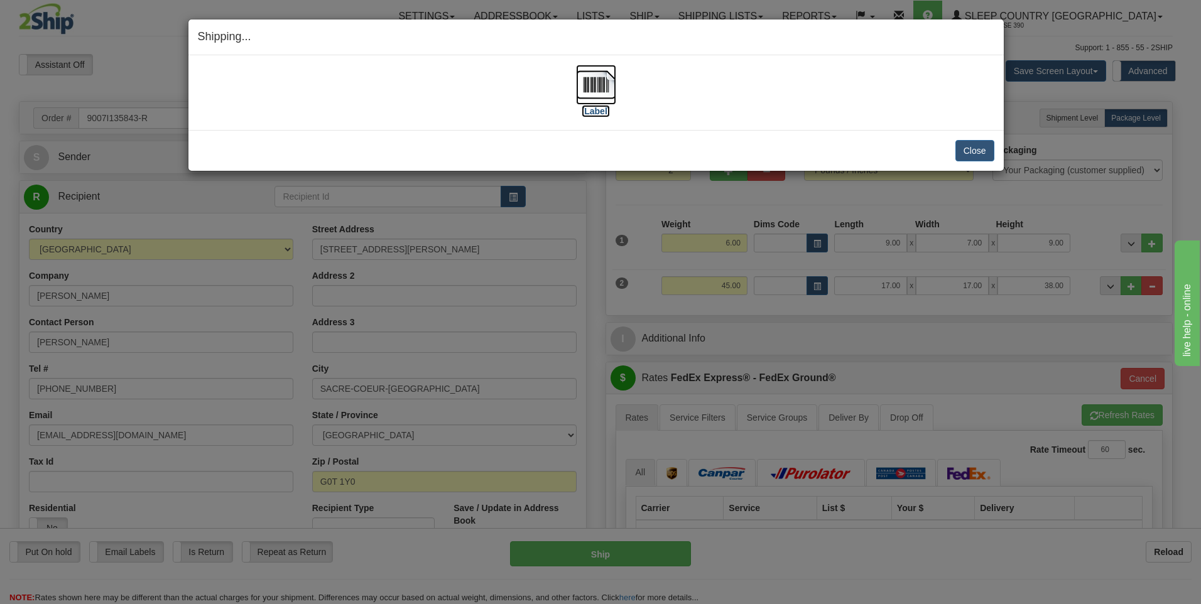
click at [603, 78] on img at bounding box center [596, 85] width 40 height 40
click at [965, 149] on button "Close" at bounding box center [974, 150] width 39 height 21
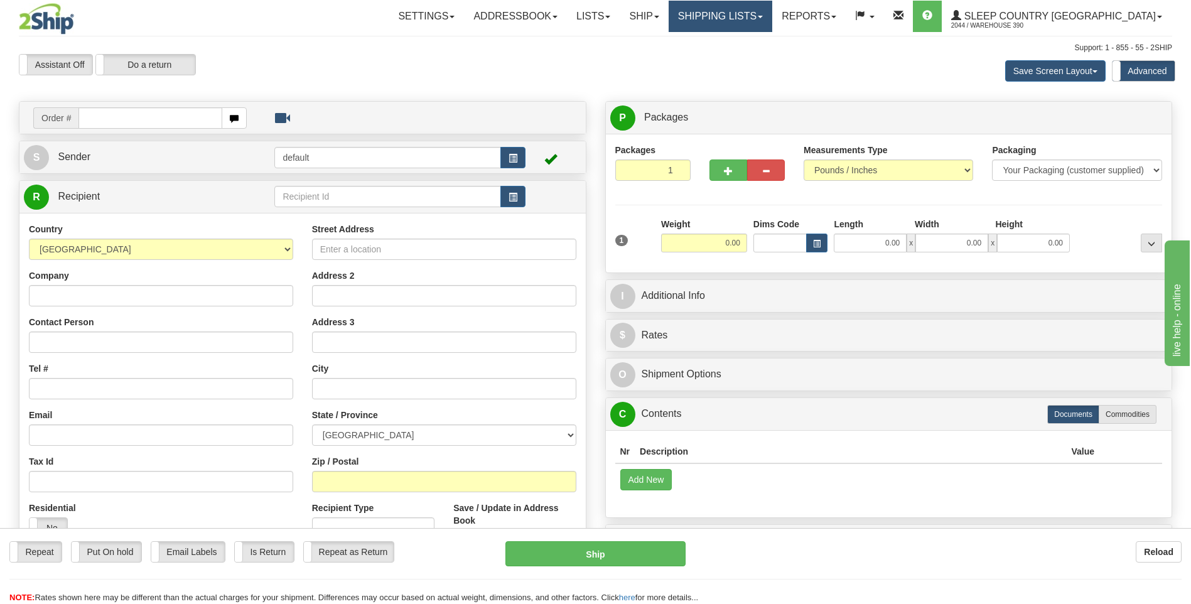
click at [758, 14] on link "Shipping lists" at bounding box center [721, 16] width 104 height 31
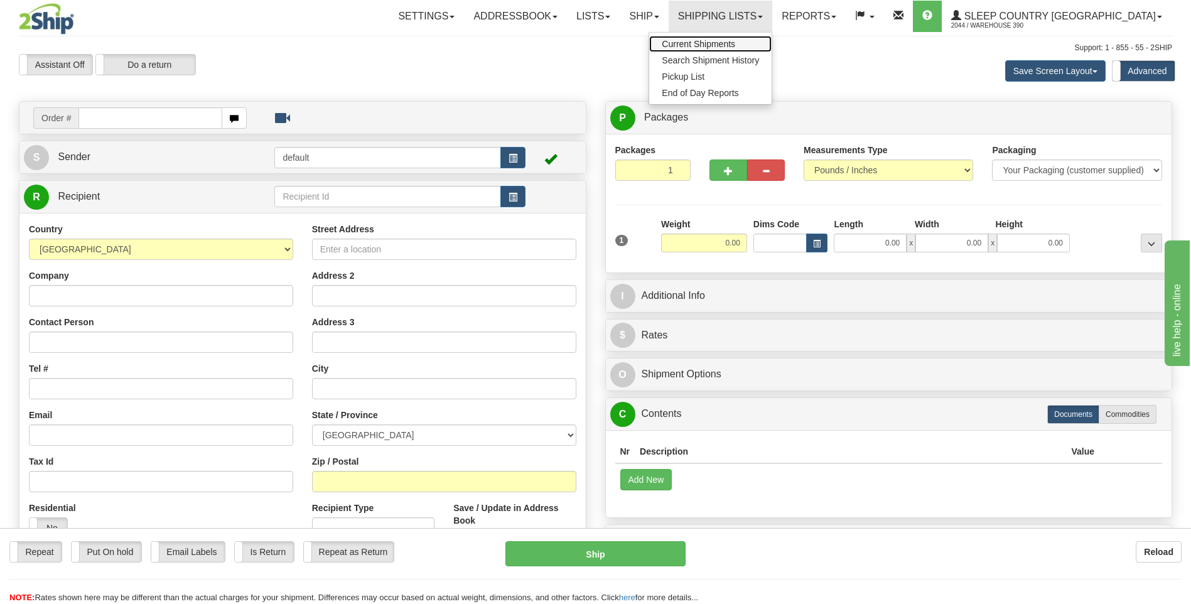
click at [735, 43] on span "Current Shipments" at bounding box center [698, 44] width 73 height 10
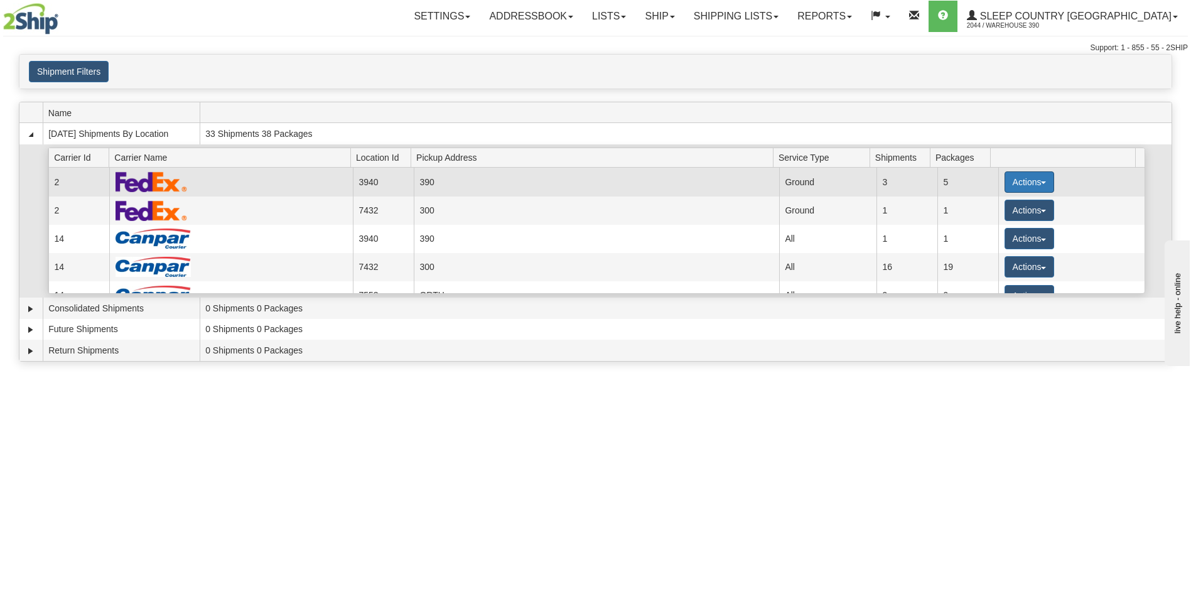
click at [1005, 180] on button "Actions" at bounding box center [1030, 181] width 50 height 21
click at [993, 220] on span "Close" at bounding box center [980, 221] width 29 height 9
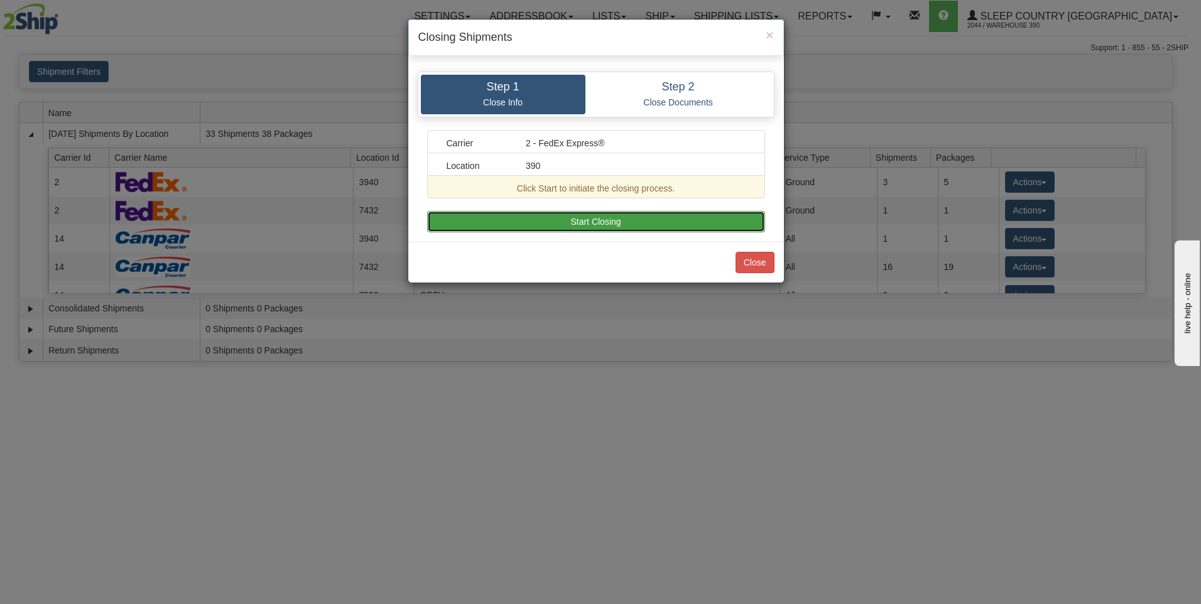
click at [738, 222] on button "Start Closing" at bounding box center [596, 221] width 338 height 21
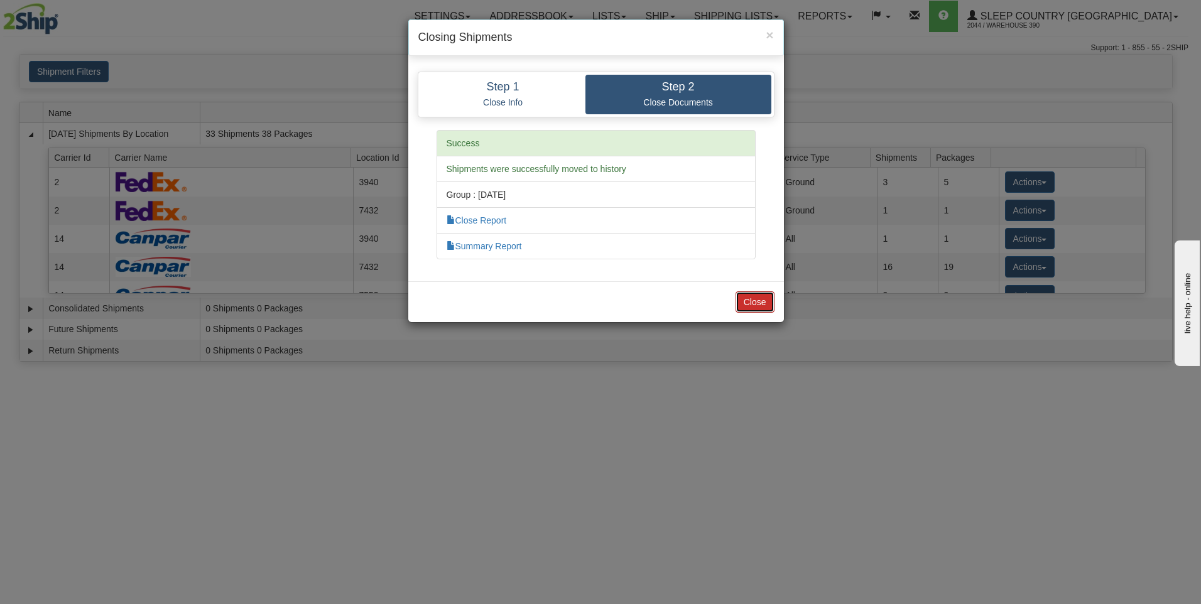
click at [757, 302] on button "Close" at bounding box center [754, 301] width 39 height 21
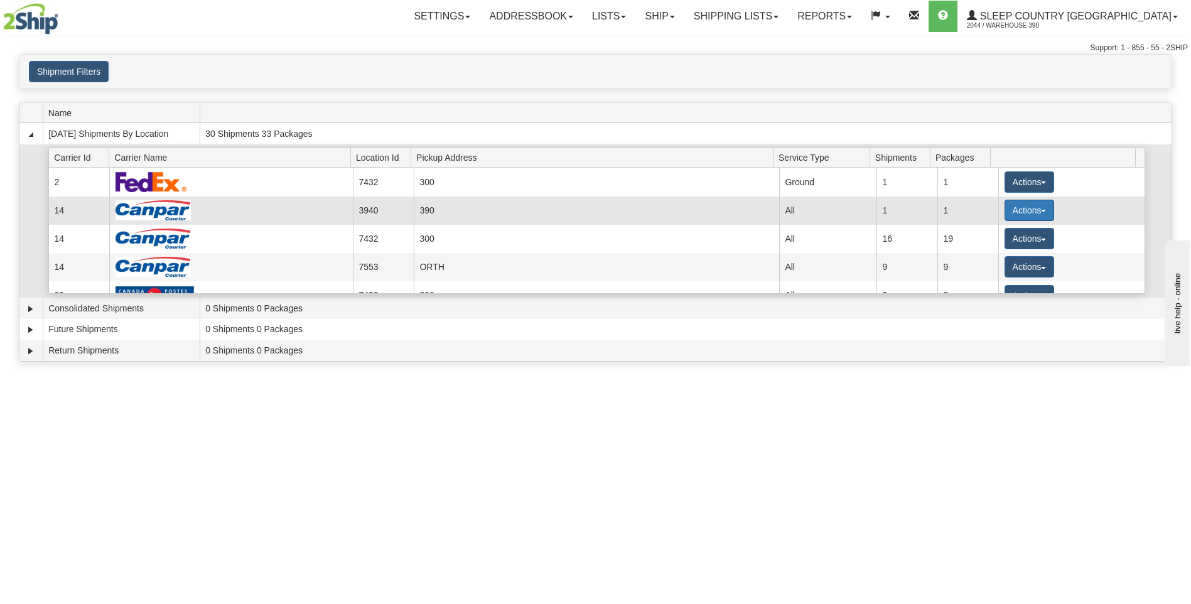
click at [1016, 212] on button "Actions" at bounding box center [1030, 210] width 50 height 21
click at [992, 246] on span "Close" at bounding box center [980, 250] width 29 height 9
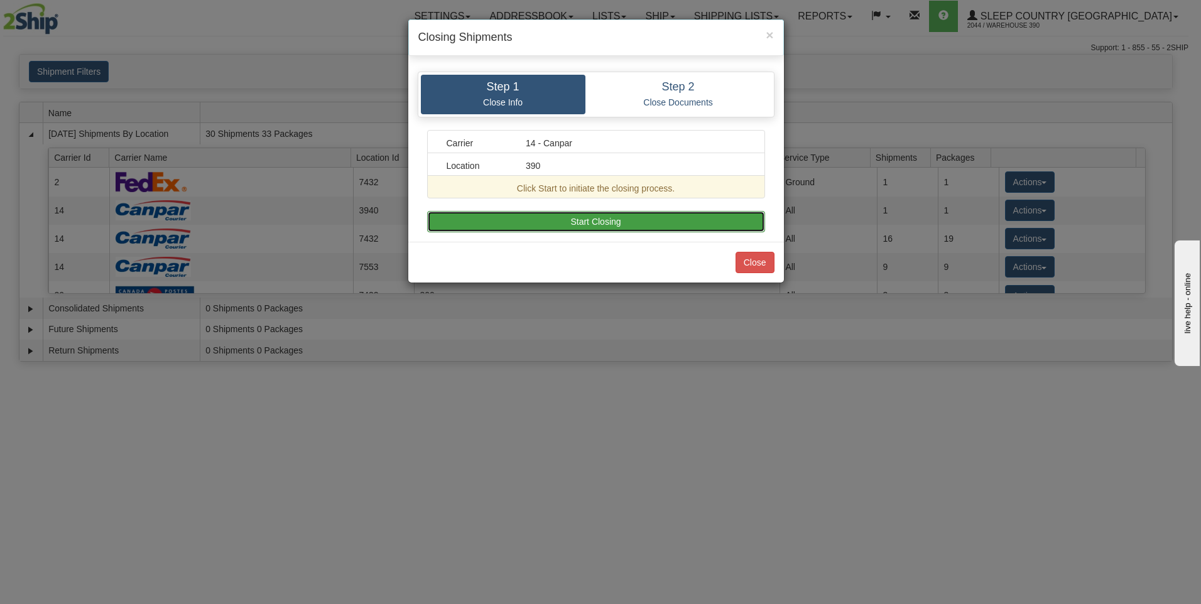
click at [745, 221] on button "Start Closing" at bounding box center [596, 221] width 338 height 21
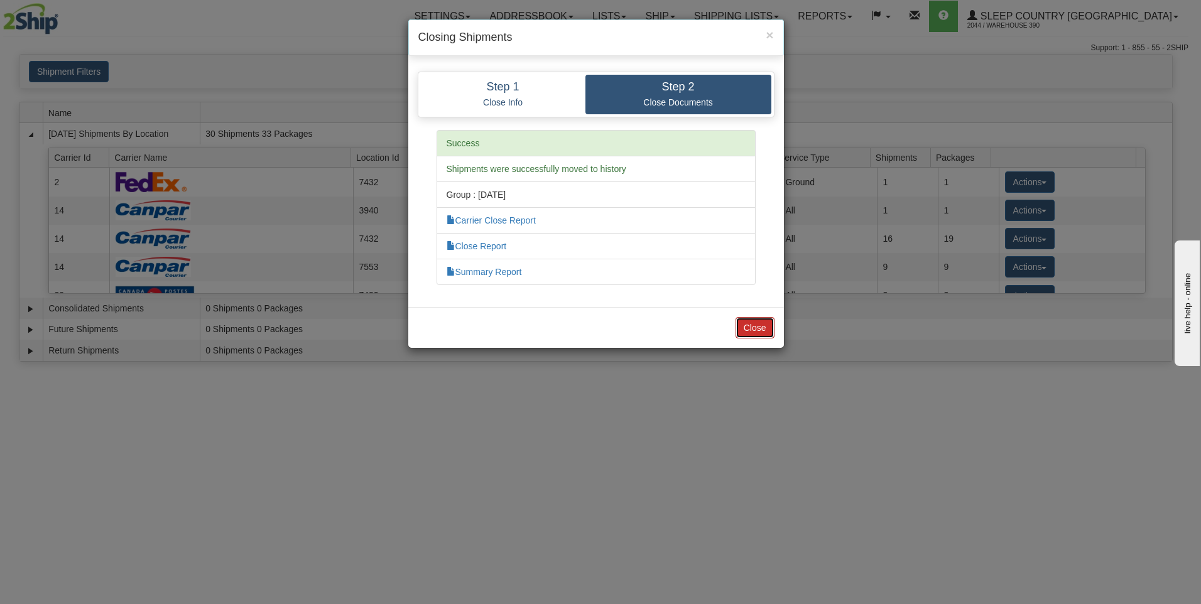
click at [747, 323] on button "Close" at bounding box center [754, 327] width 39 height 21
